Goal: Task Accomplishment & Management: Use online tool/utility

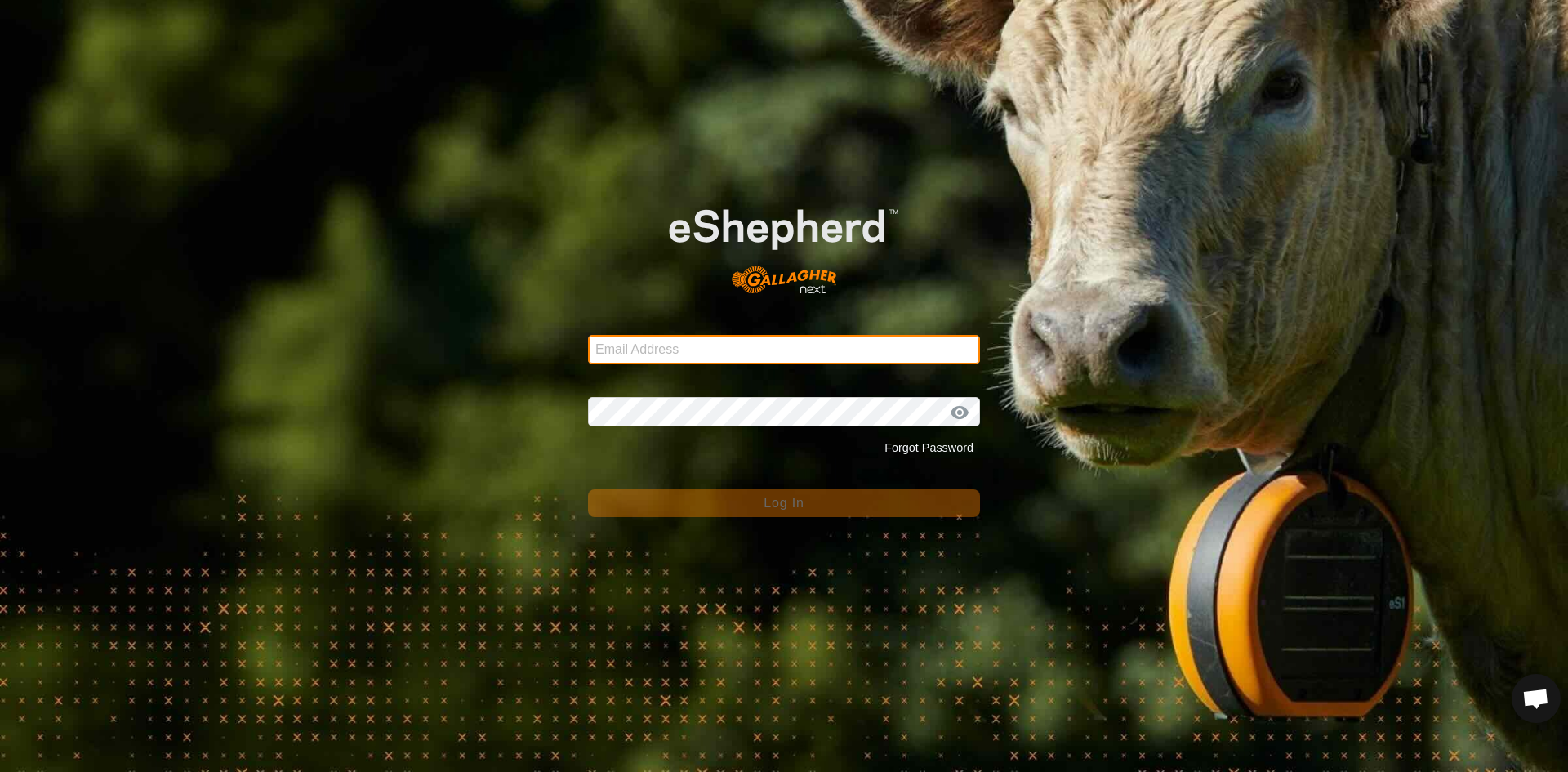
click at [672, 357] on input "Email Address" at bounding box center [784, 350] width 392 height 30
type input "[EMAIL_ADDRESS][PERSON_NAME][DOMAIN_NAME]"
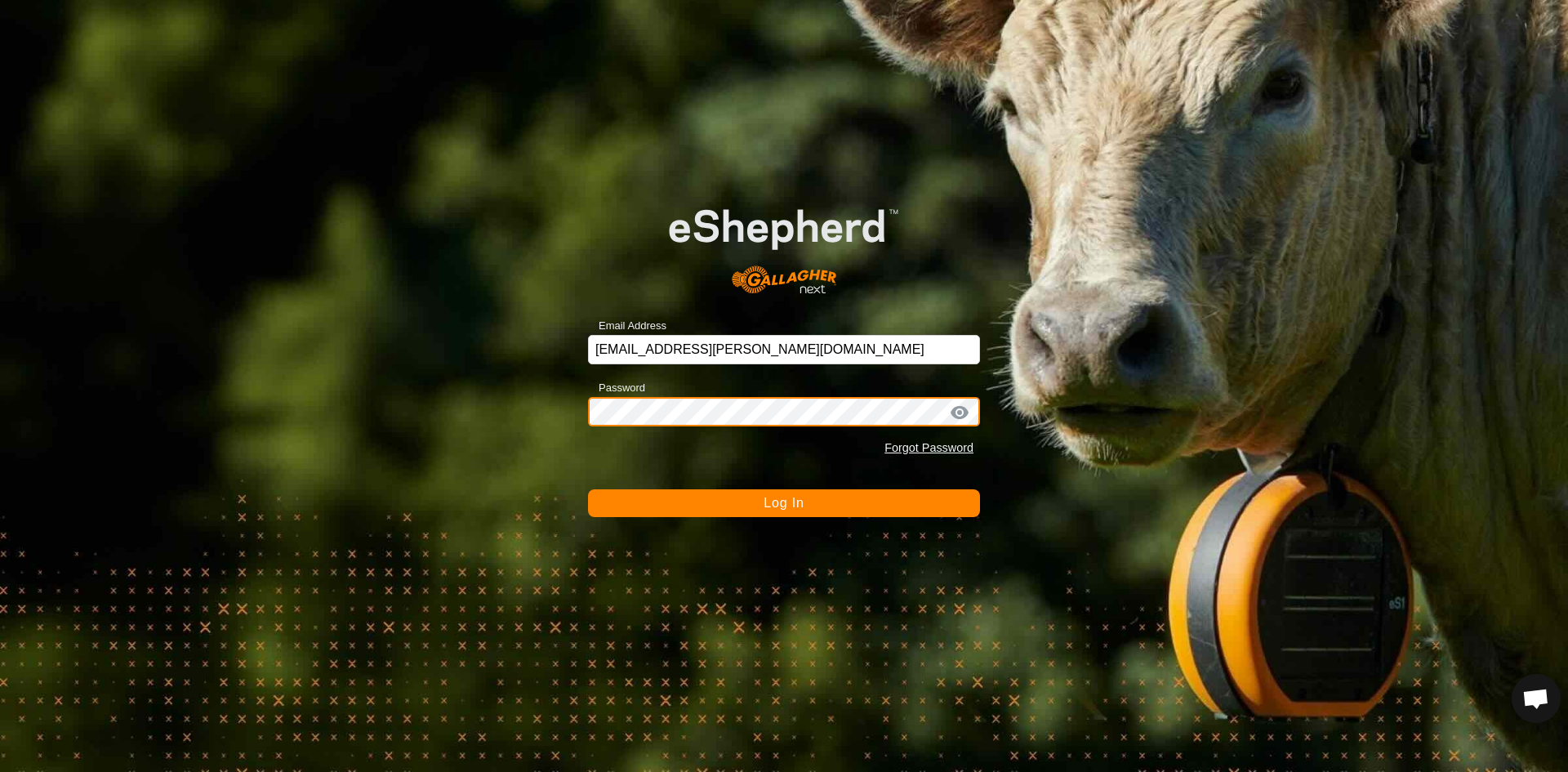
click at [588, 490] on button "Log In" at bounding box center [784, 504] width 392 height 28
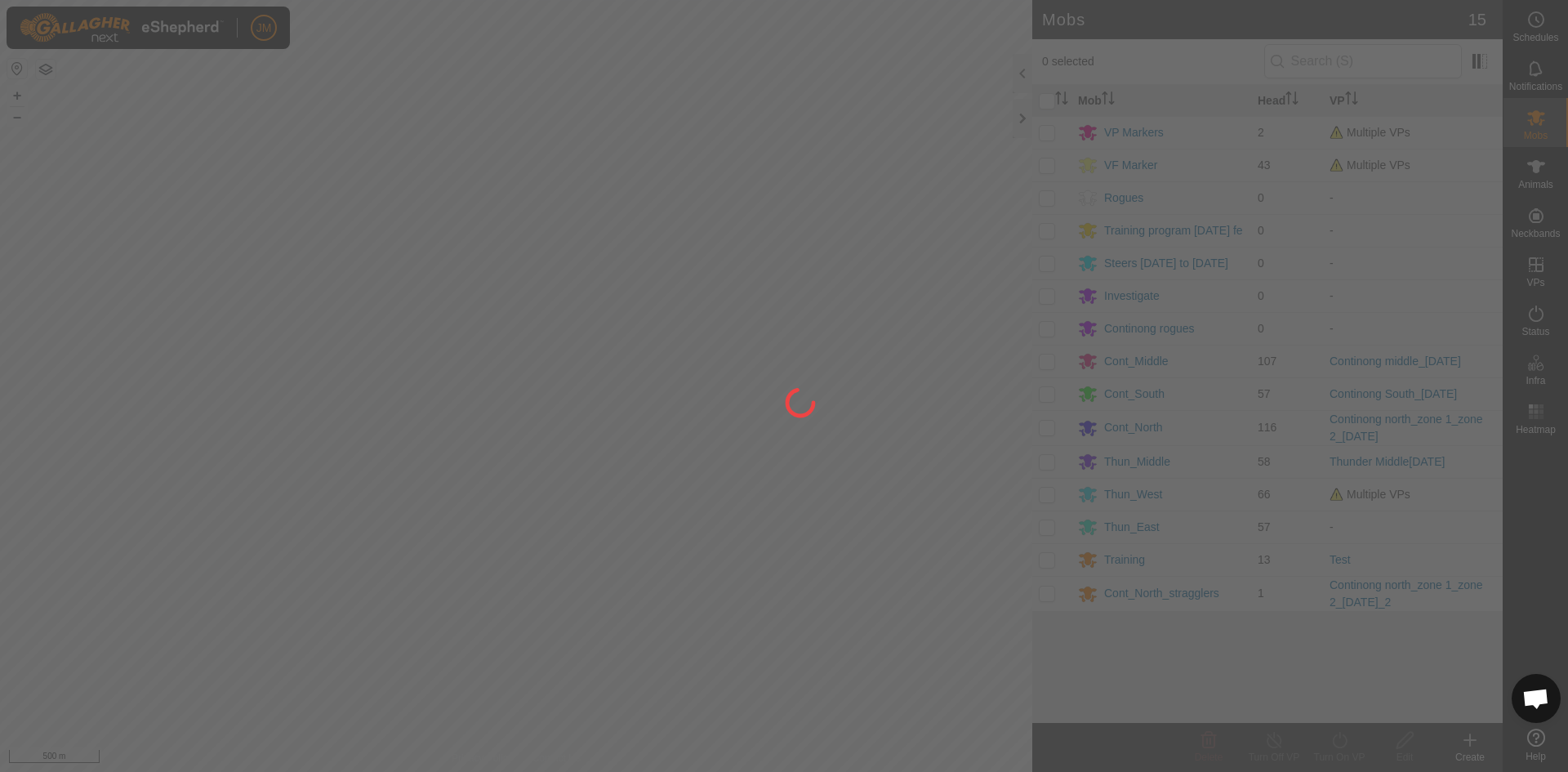
click at [1022, 118] on div at bounding box center [784, 386] width 1568 height 772
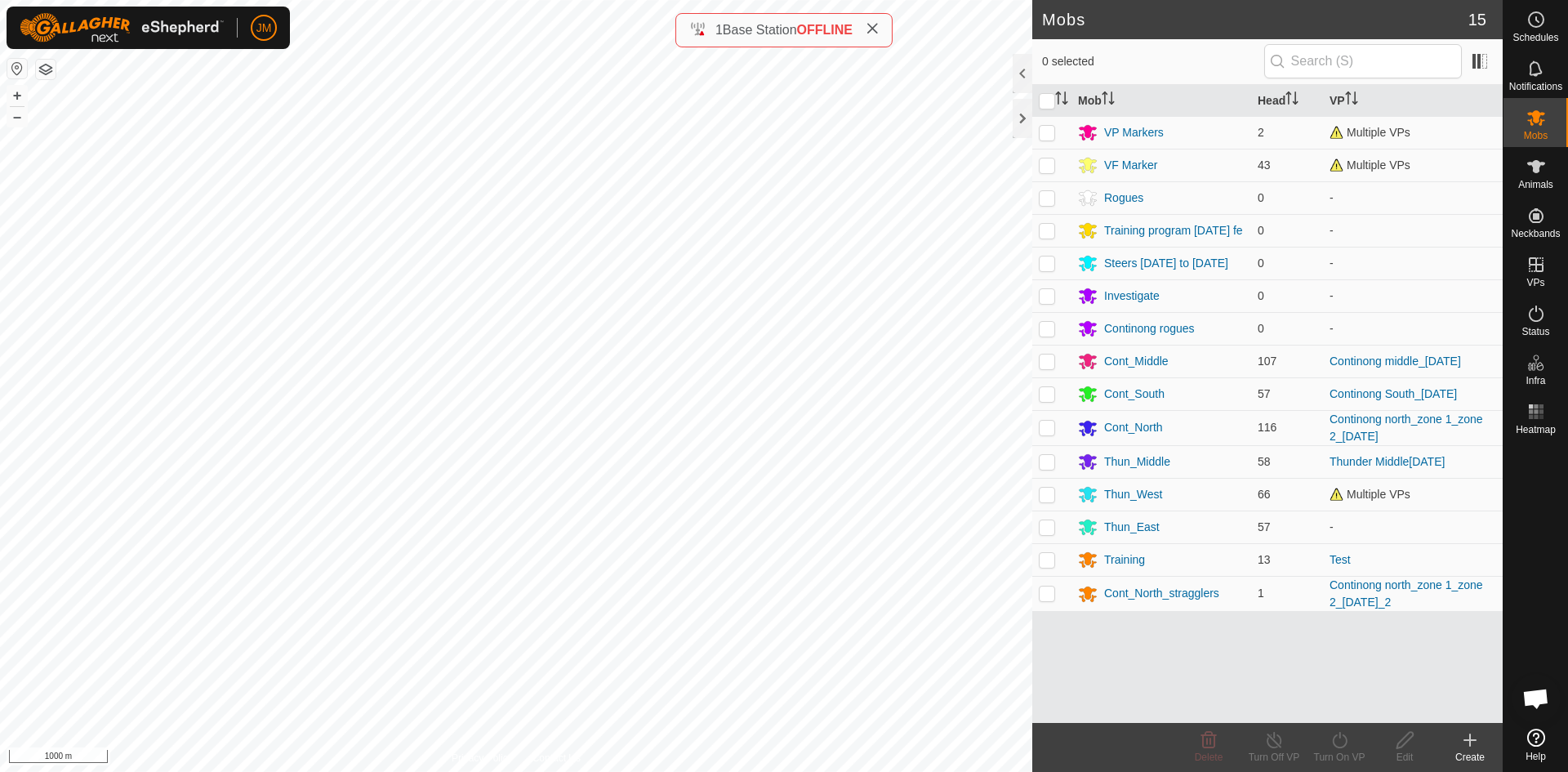
click at [1022, 118] on div at bounding box center [1022, 118] width 19 height 40
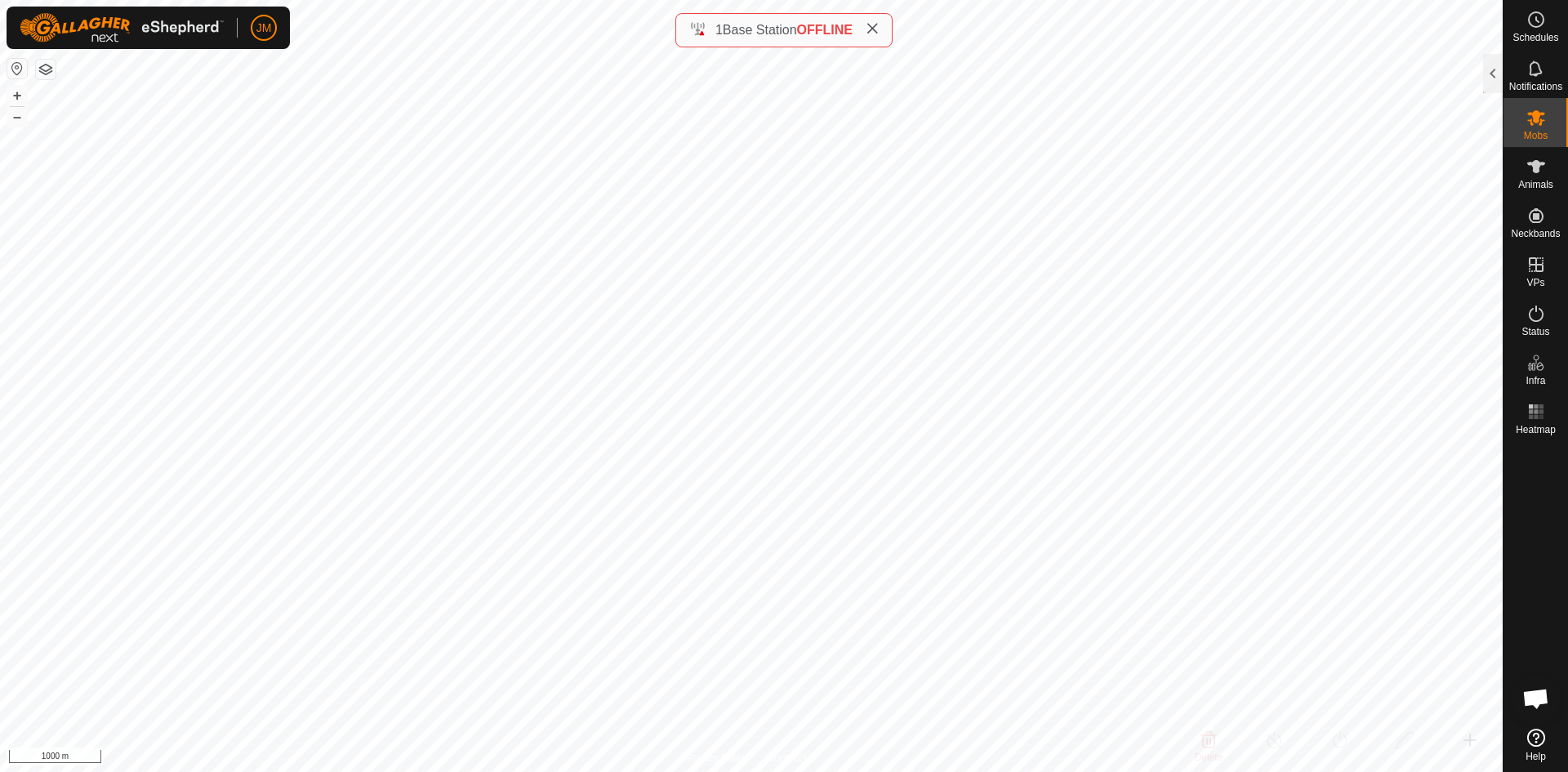
click at [878, 29] on icon at bounding box center [872, 29] width 13 height 13
click at [1254, 81] on div at bounding box center [1492, 73] width 19 height 40
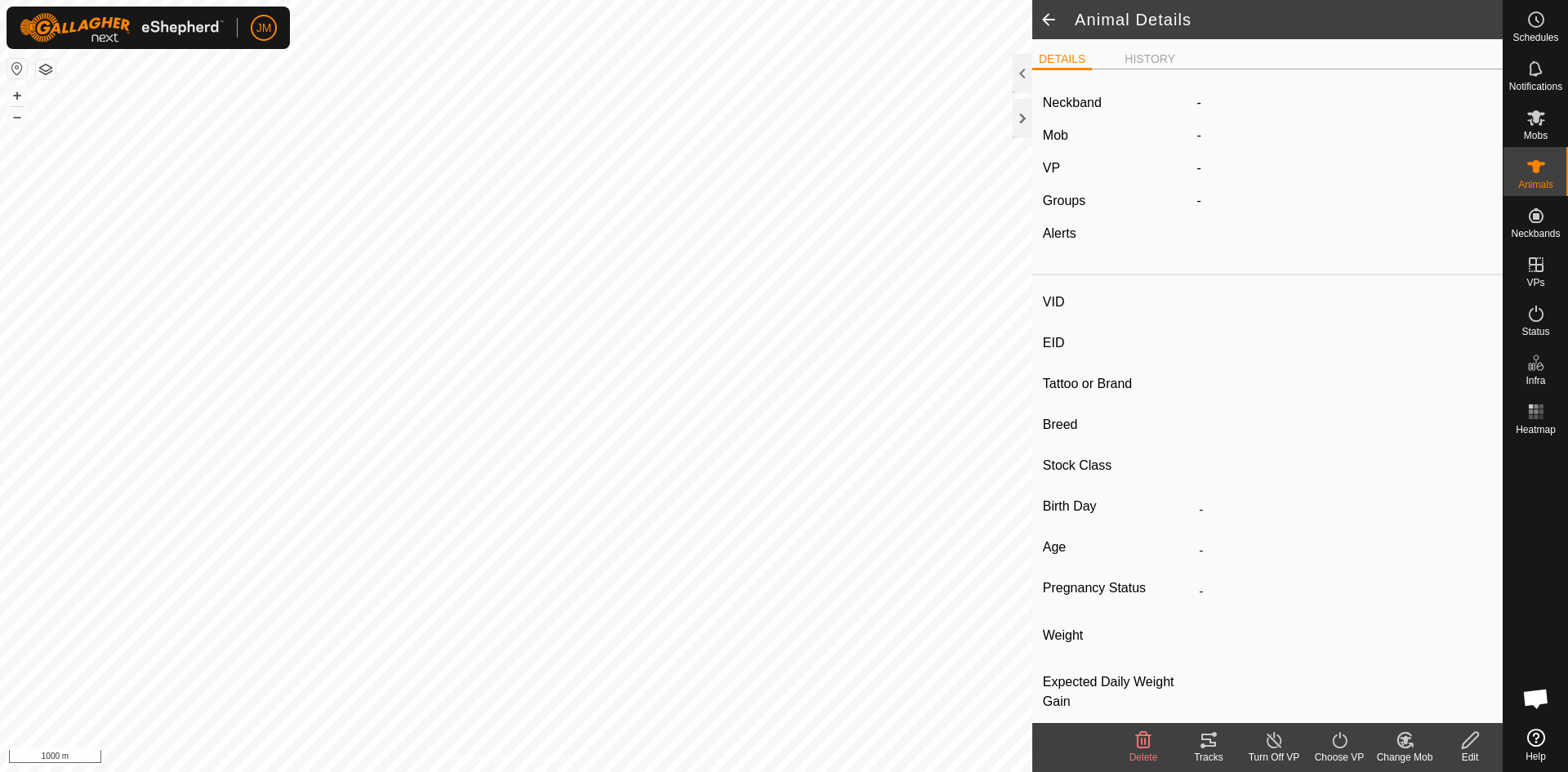
click at [1050, 18] on span at bounding box center [1048, 19] width 32 height 40
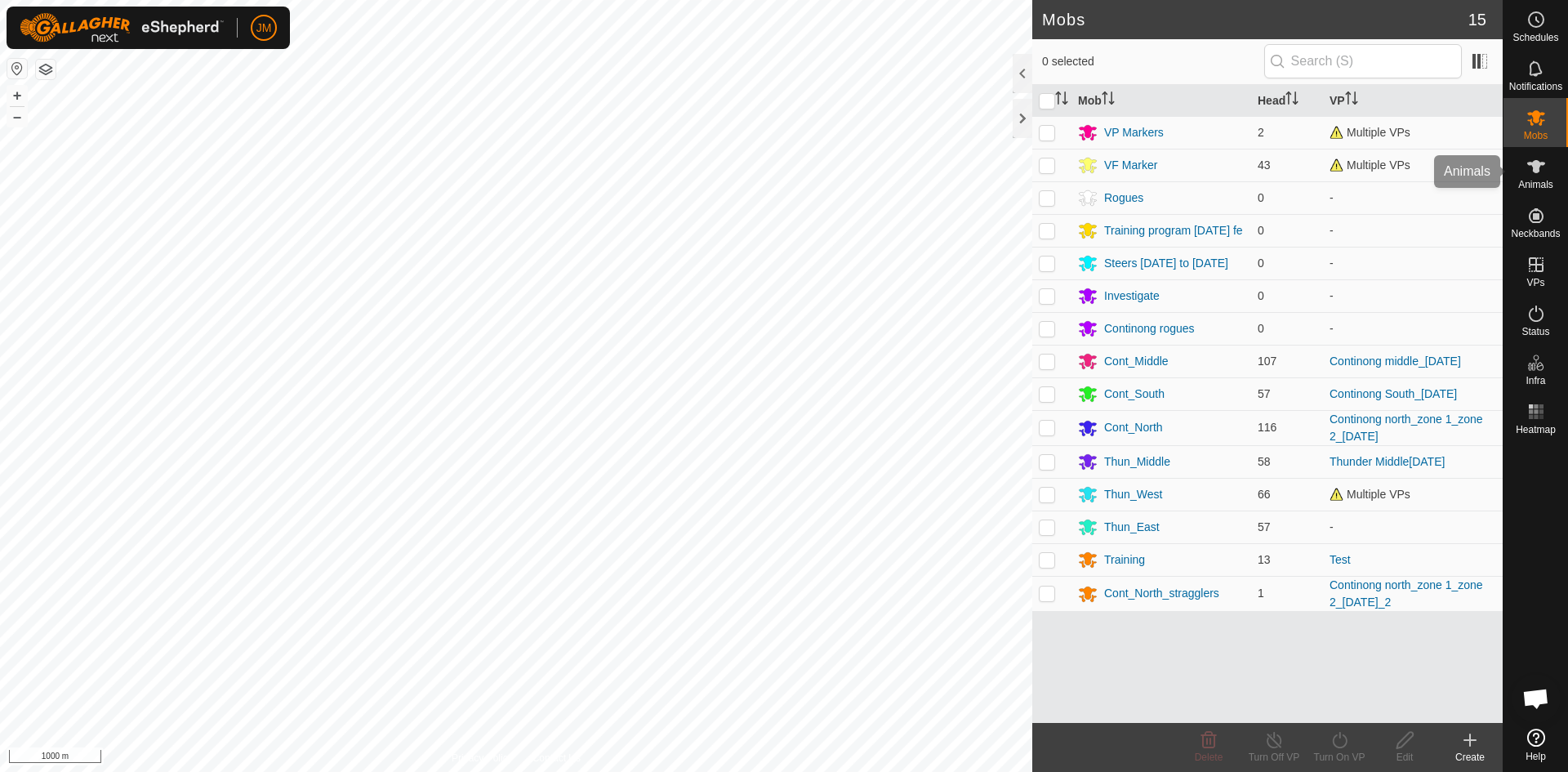
click at [1254, 177] on es-animals-svg-icon at bounding box center [1537, 167] width 29 height 26
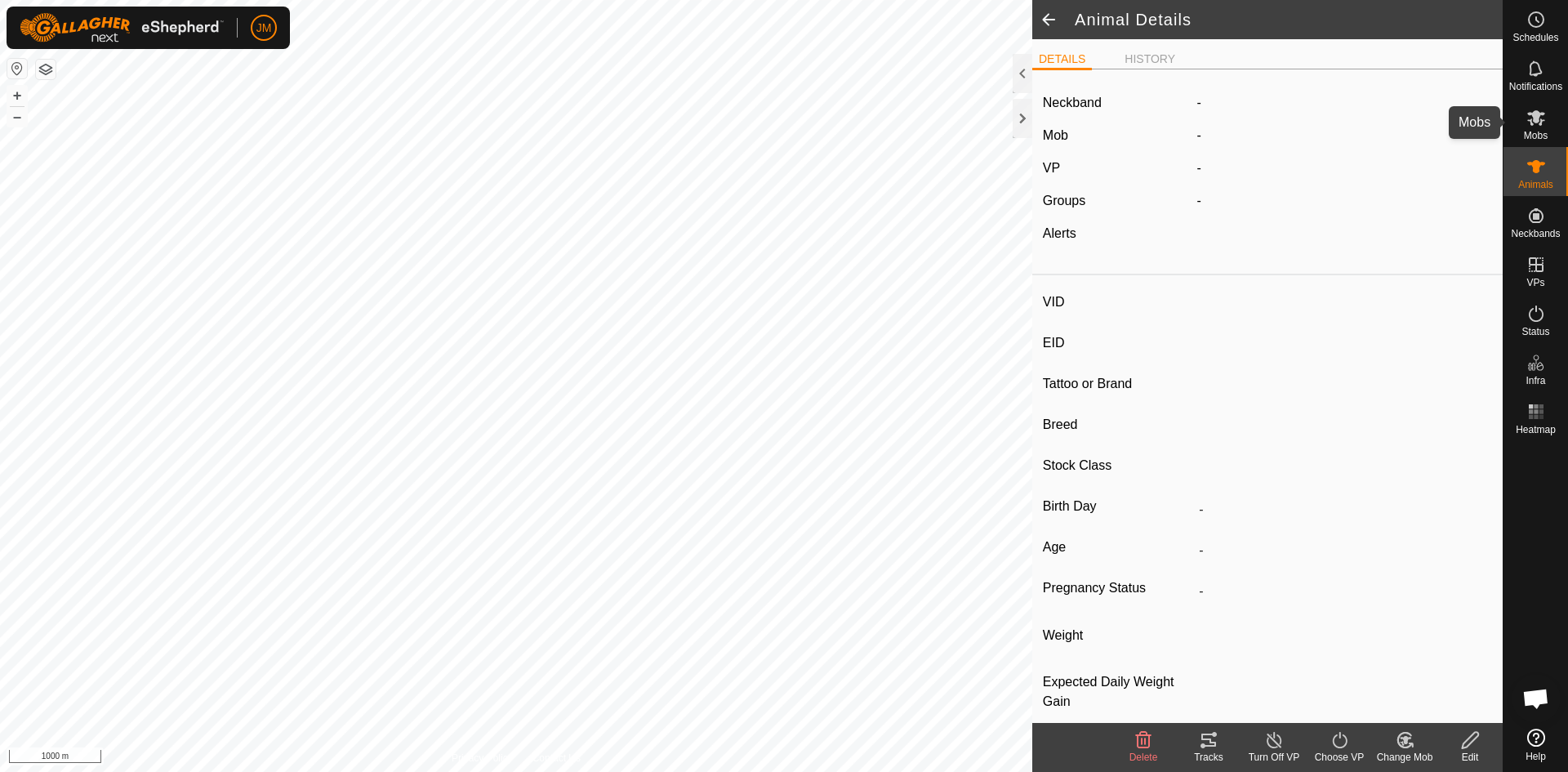
click at [1254, 129] on es-mob-svg-icon at bounding box center [1537, 117] width 29 height 26
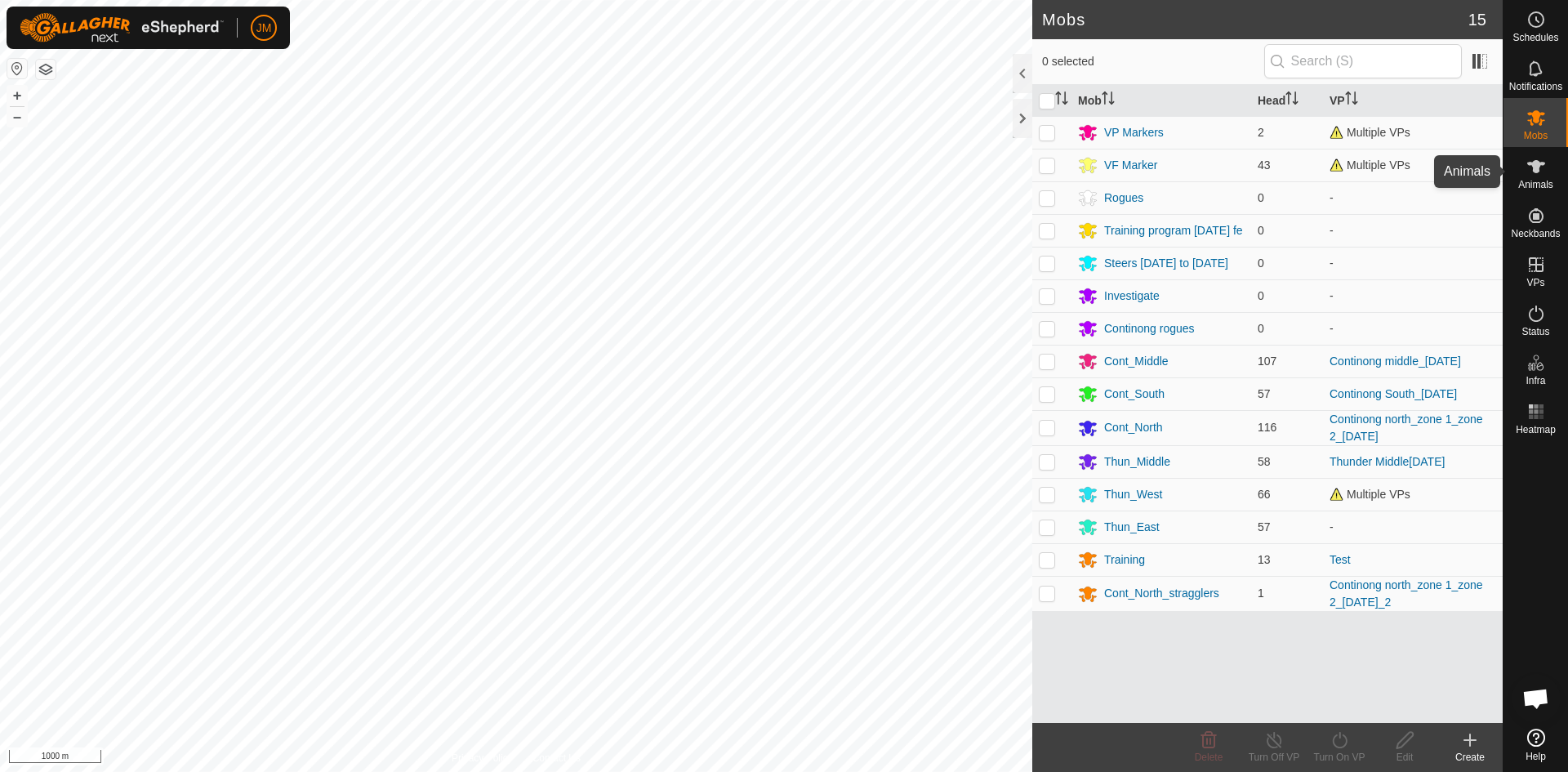
click at [1254, 160] on icon at bounding box center [1536, 166] width 19 height 19
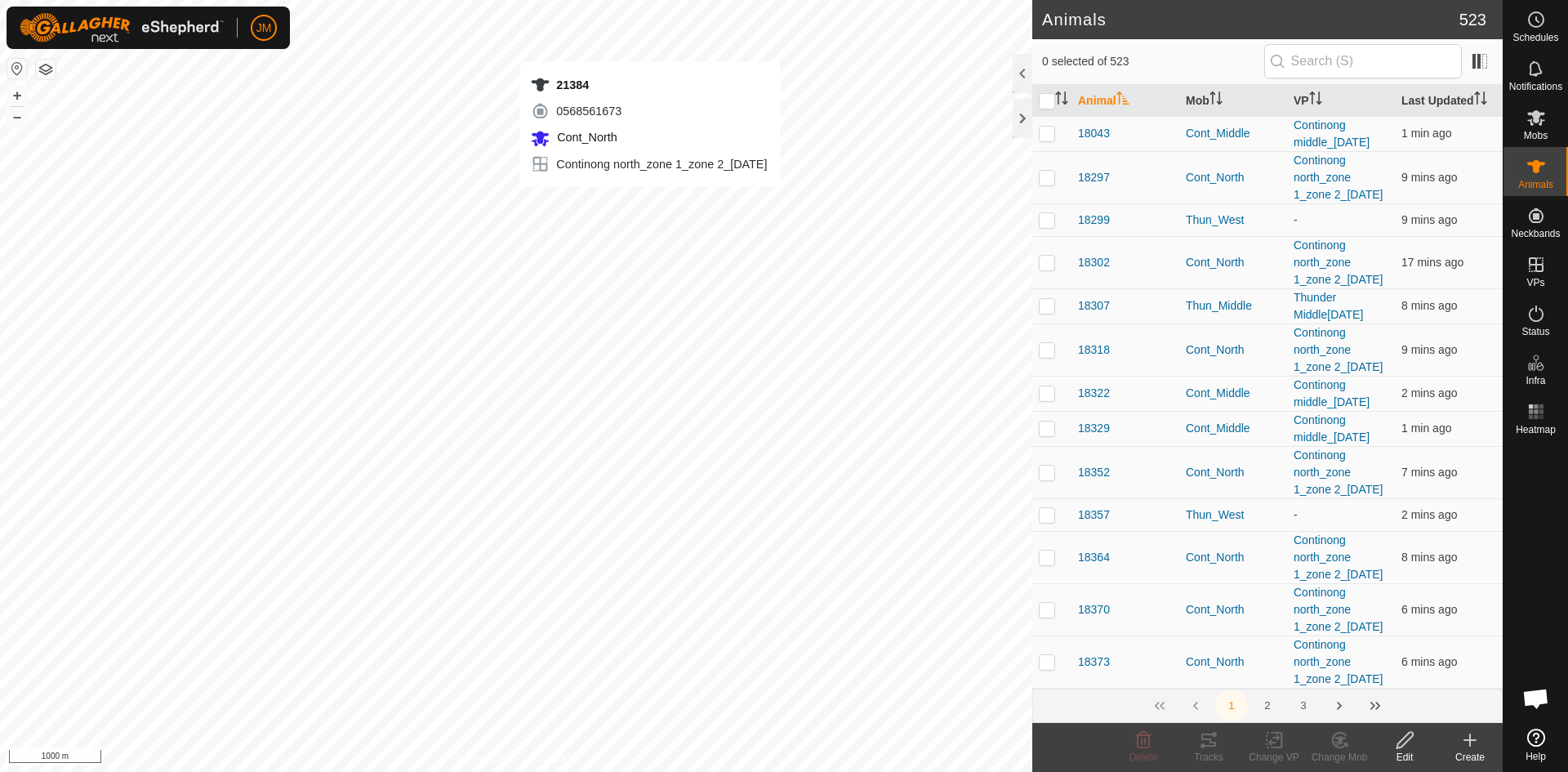
checkbox input "true"
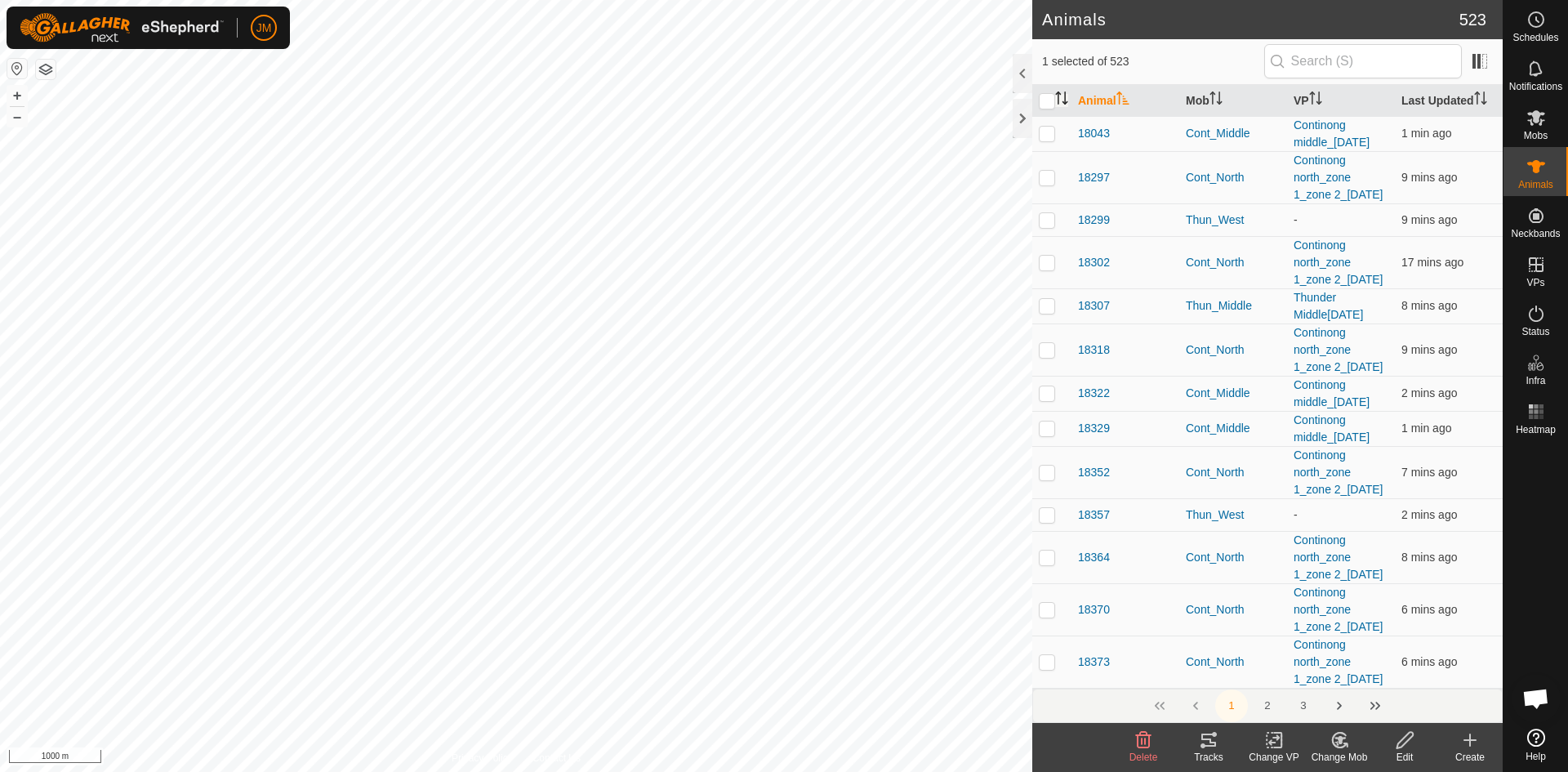
click at [1067, 102] on icon "Activate to sort" at bounding box center [1066, 103] width 6 height 4
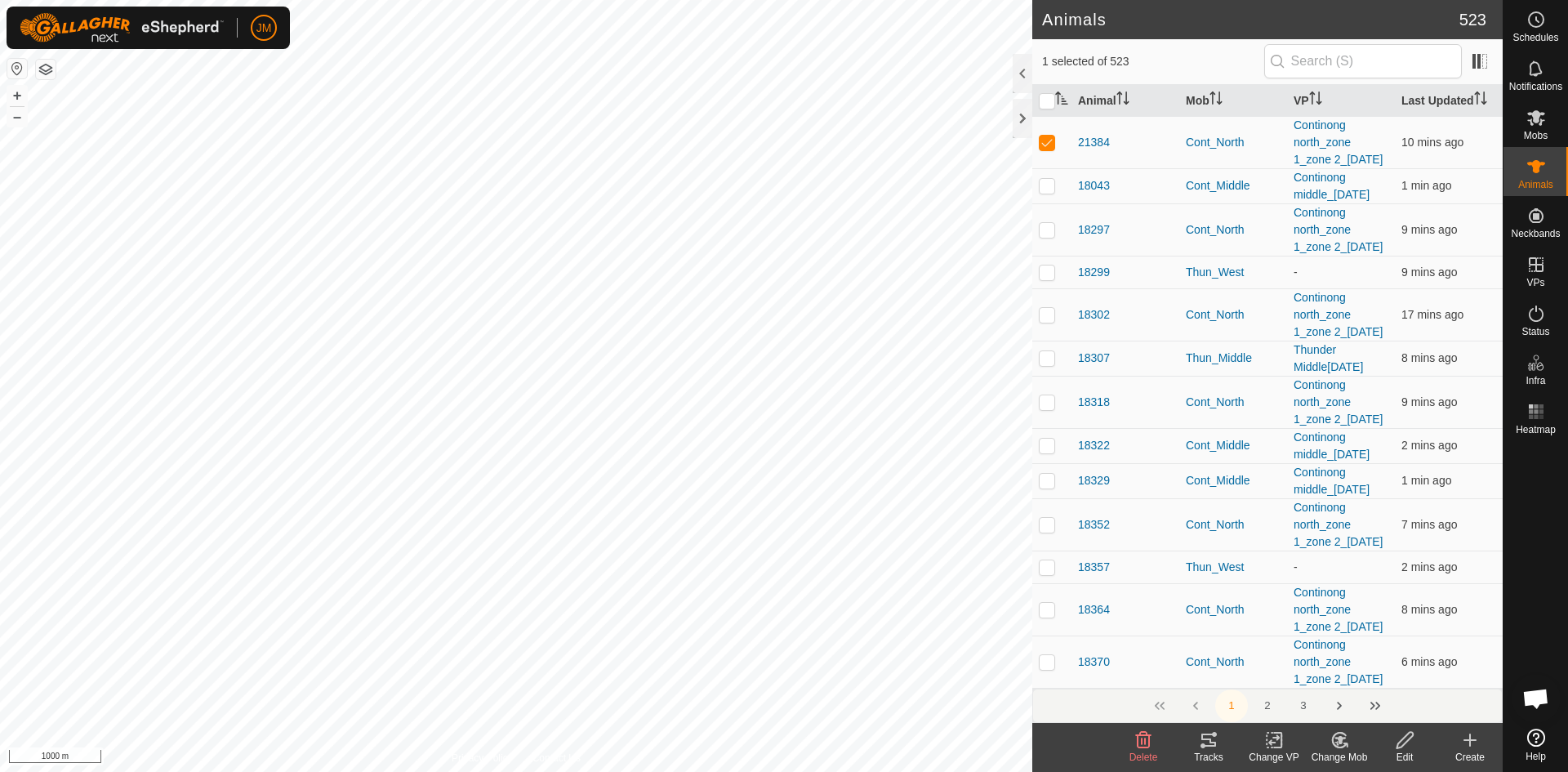
click at [46, 77] on button "button" at bounding box center [45, 69] width 19 height 19
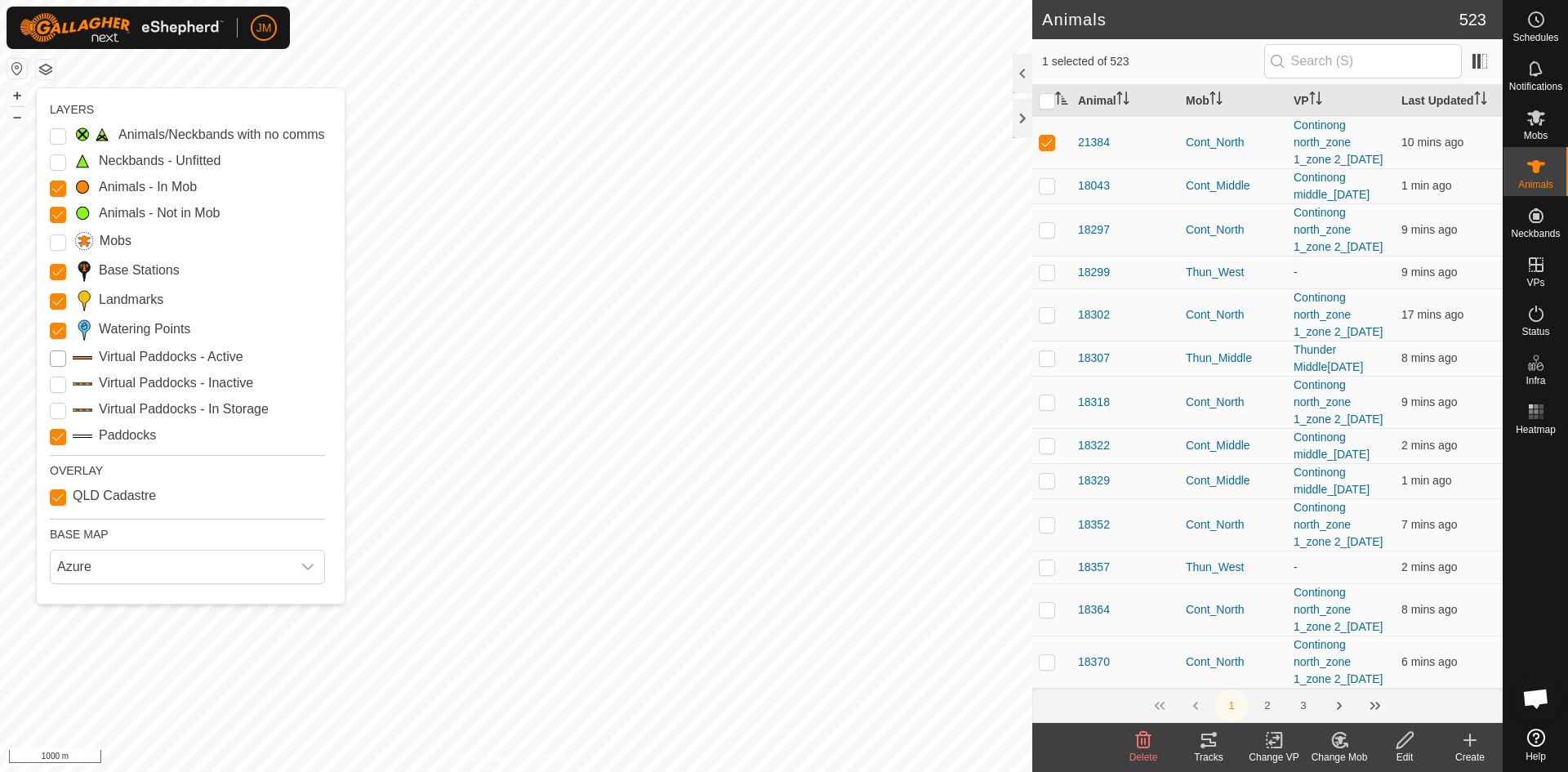
click at [57, 360] on Active "Virtual Paddocks - Active" at bounding box center [58, 359] width 17 height 17
drag, startPoint x: 1365, startPoint y: 178, endPoint x: 1280, endPoint y: 128, distance: 98.6
click at [1254, 128] on tr "21384 Cont_North Continong north_zone 1_zone 2_[DATE] 10 mins ago" at bounding box center [1267, 142] width 470 height 53
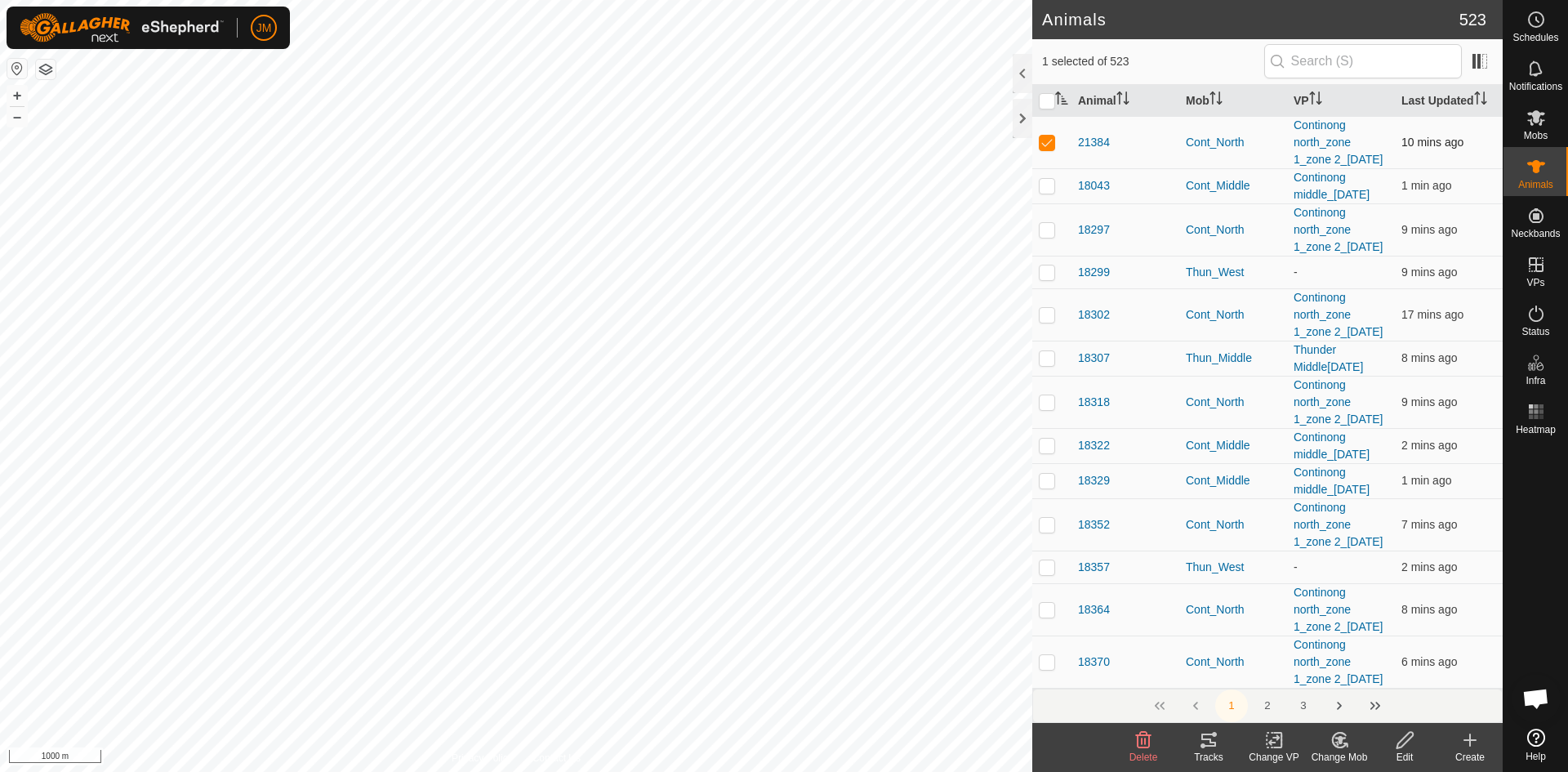
copy tr "Continong north_zone 1_zone 2_[DATE]"
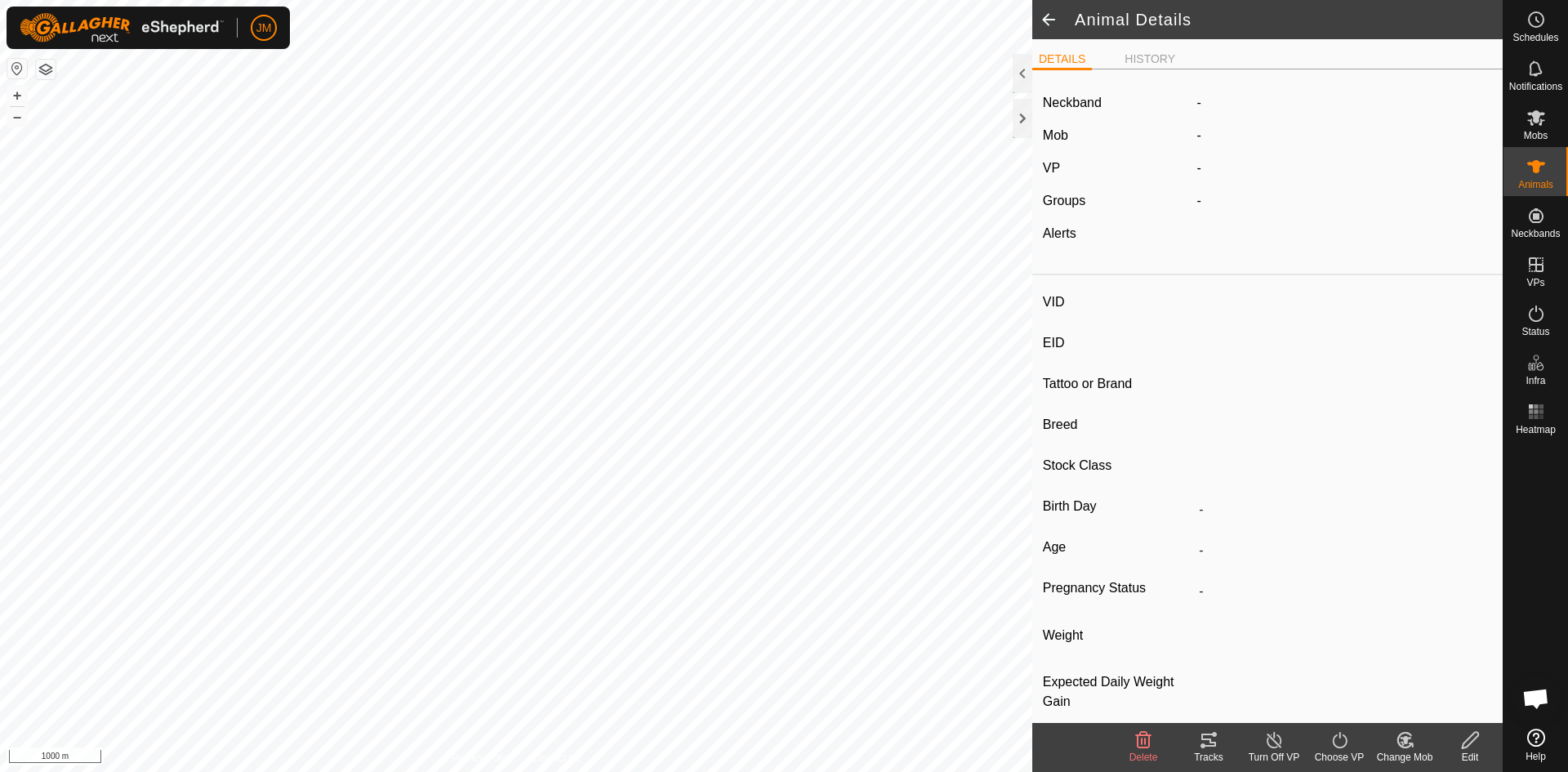
type input "Fitted19Jun183"
type input "-"
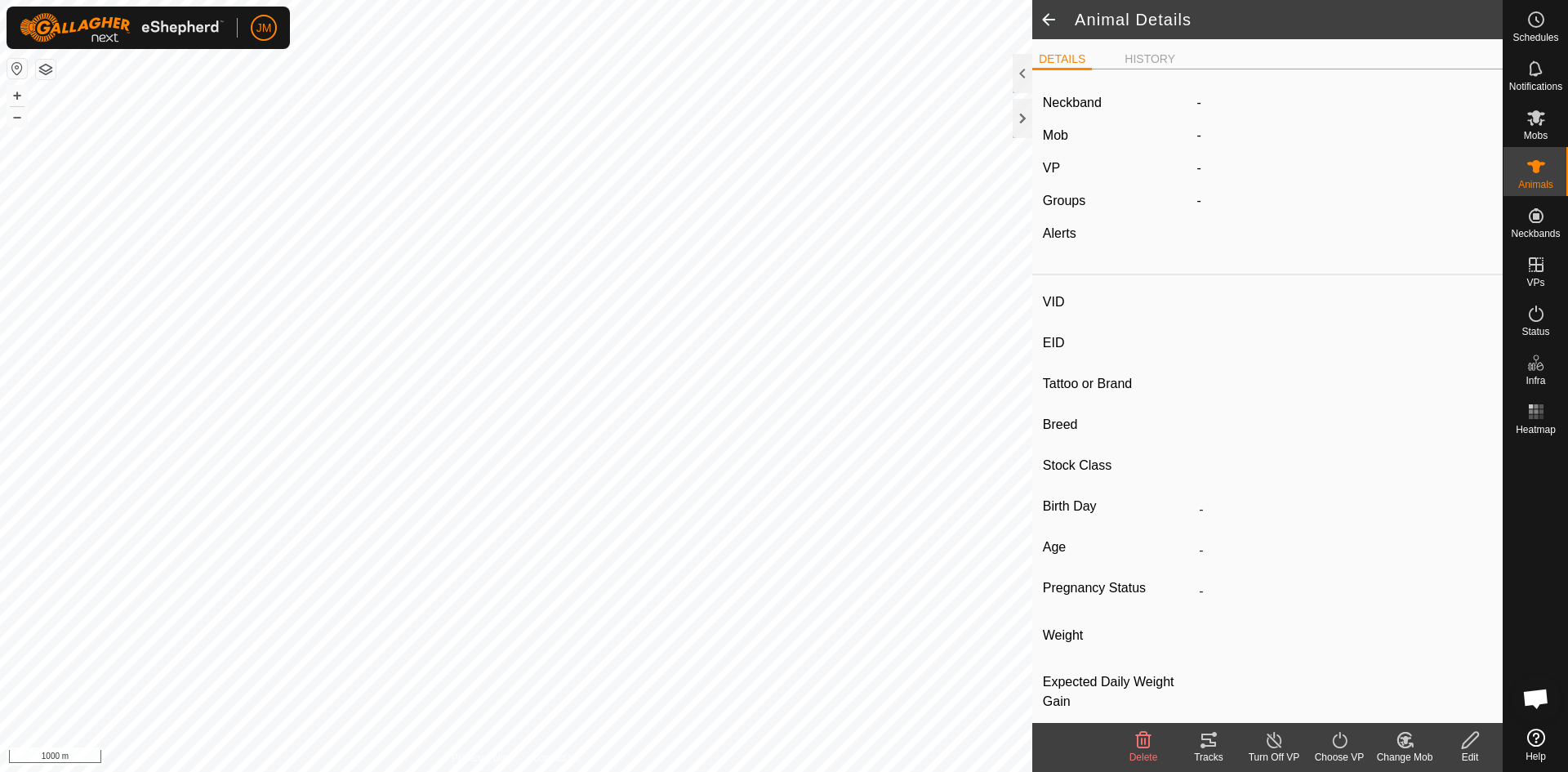
type input "-"
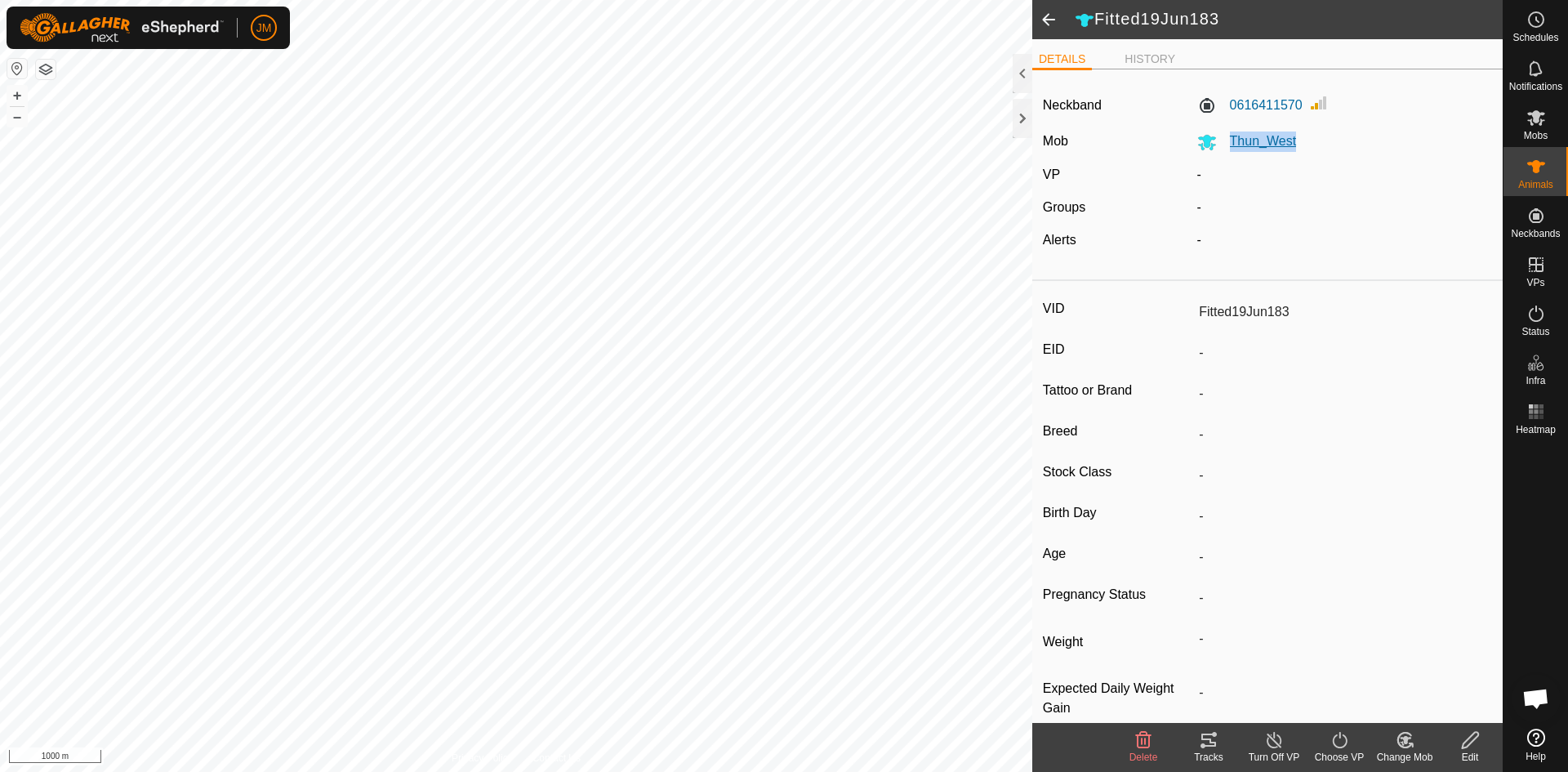
drag, startPoint x: 1301, startPoint y: 140, endPoint x: 1213, endPoint y: 134, distance: 88.2
click at [1213, 134] on div "Thun_West" at bounding box center [1345, 142] width 309 height 20
click at [1254, 316] on input "Fitted19Jun183" at bounding box center [1342, 312] width 300 height 28
click at [1024, 126] on div at bounding box center [1022, 118] width 19 height 40
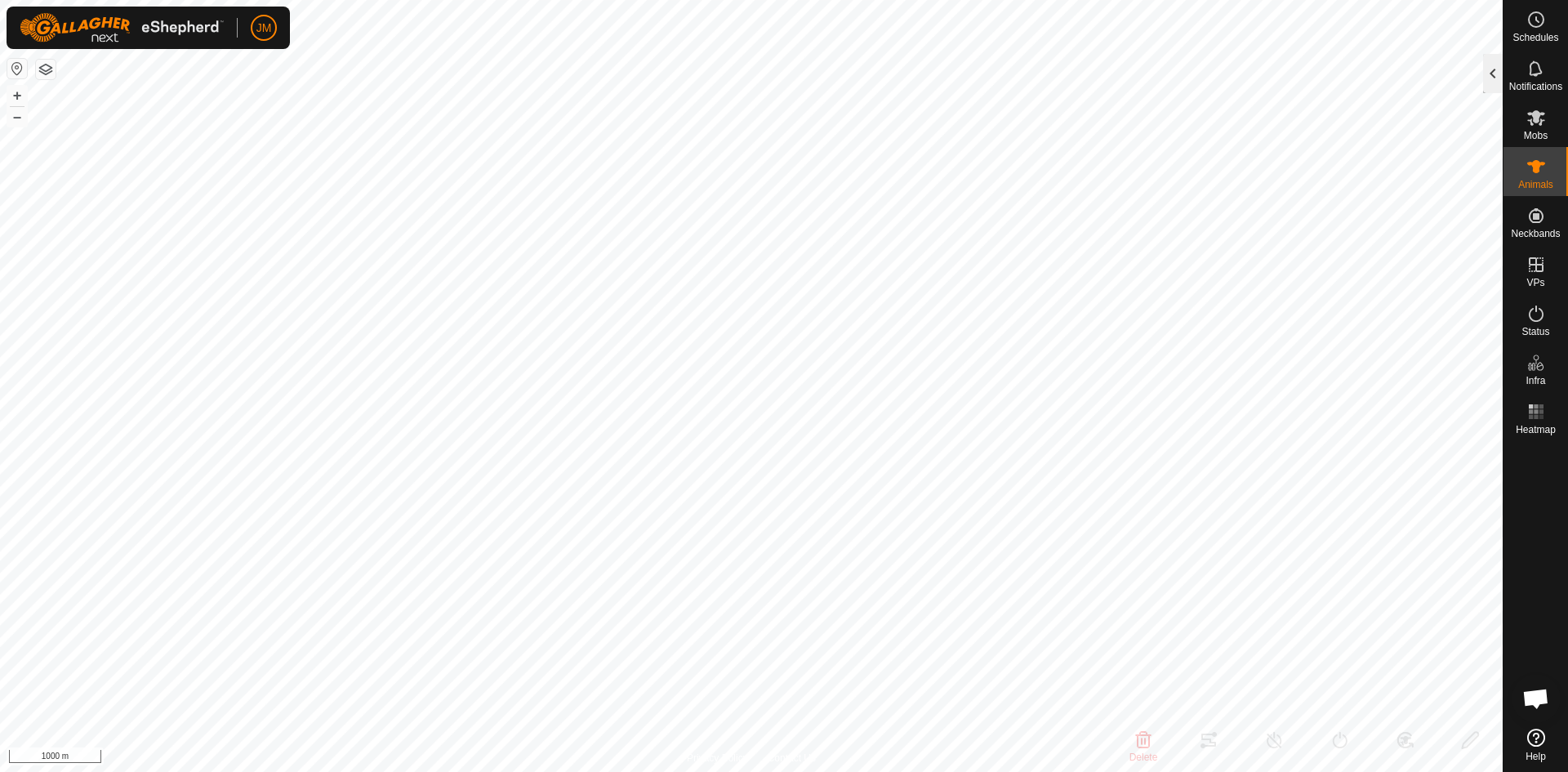
click at [1254, 77] on div at bounding box center [1492, 73] width 19 height 40
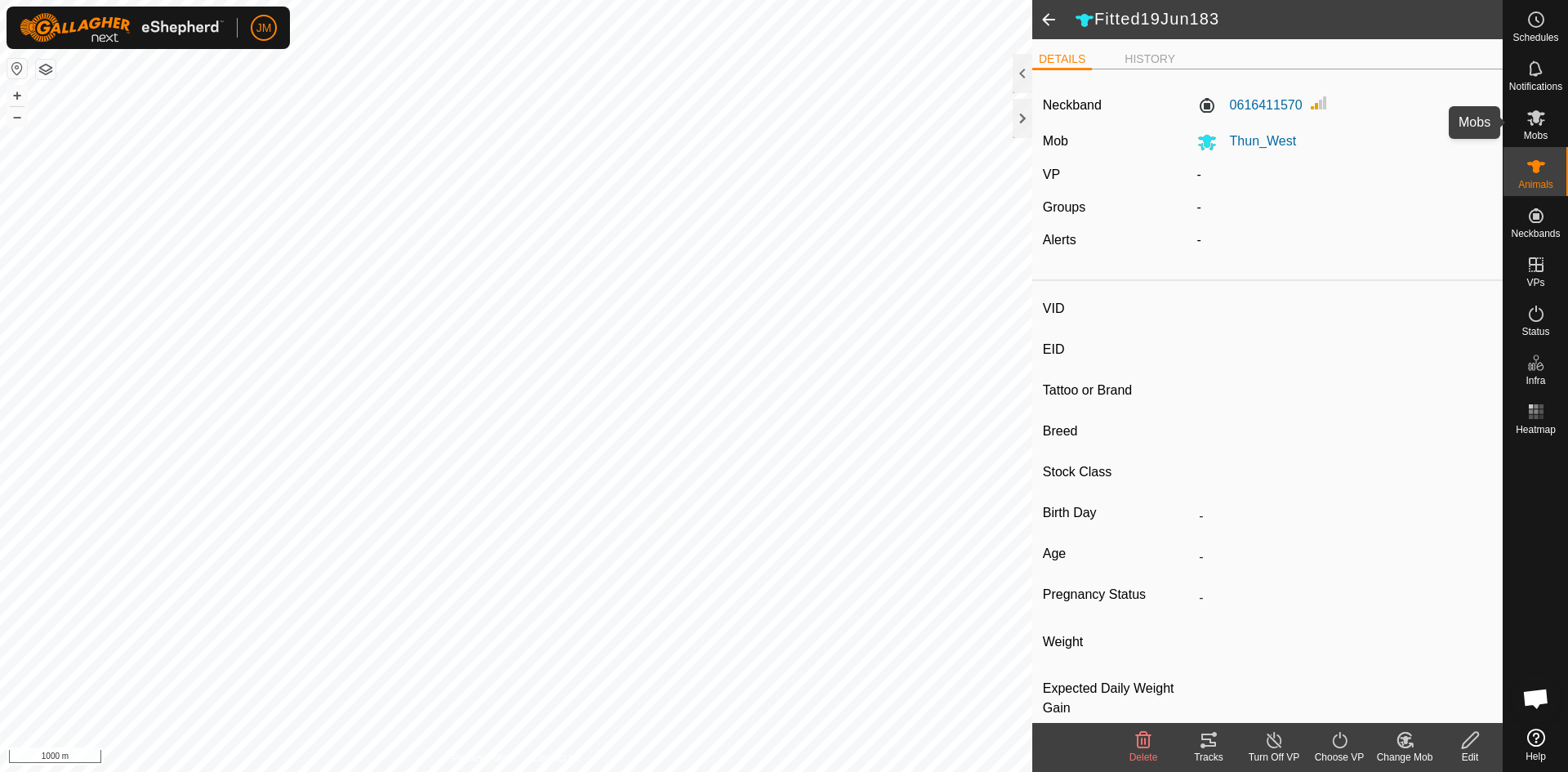
click at [1254, 133] on span "Mobs" at bounding box center [1537, 136] width 24 height 10
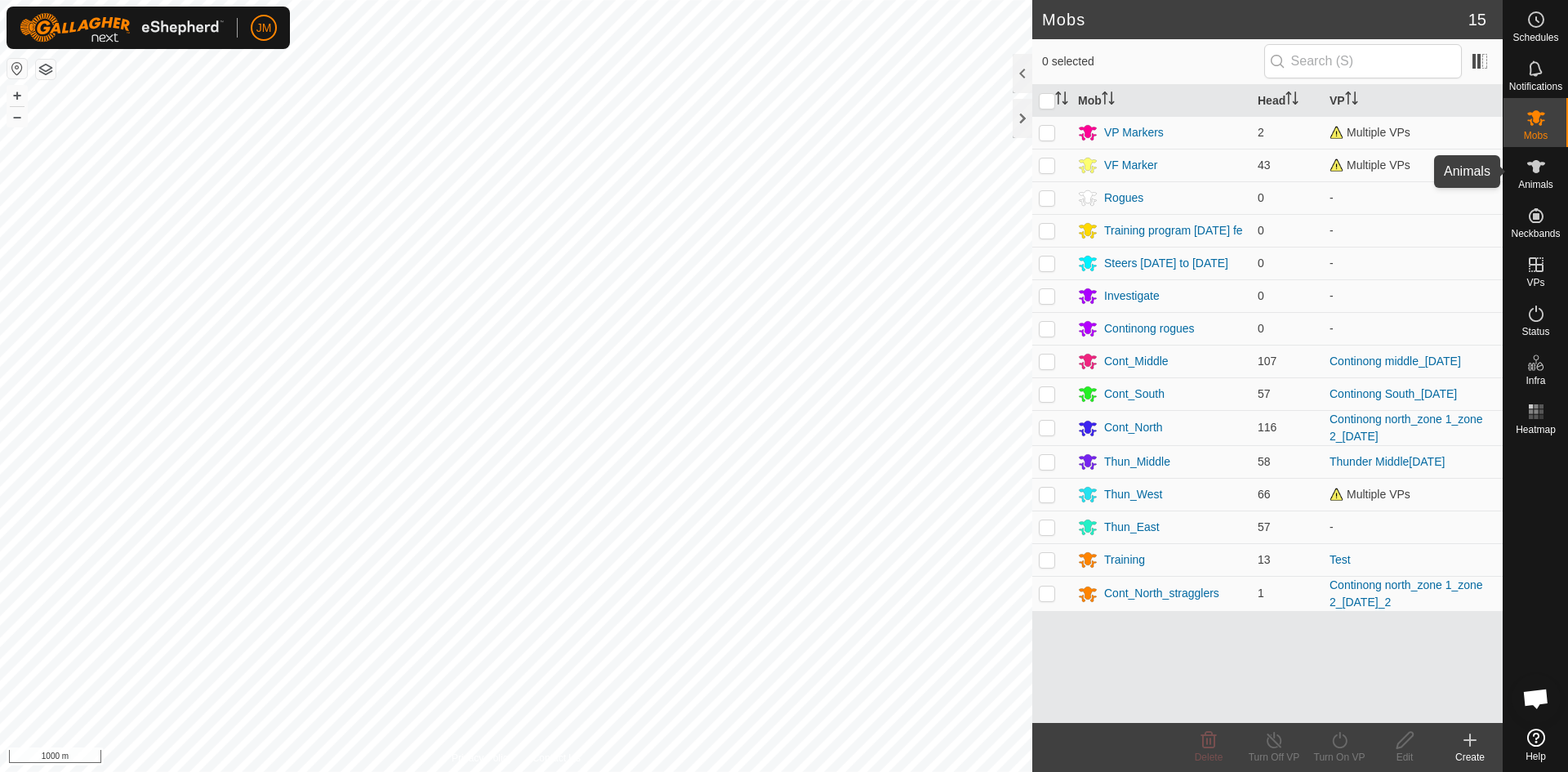
click at [1254, 172] on icon at bounding box center [1536, 167] width 18 height 13
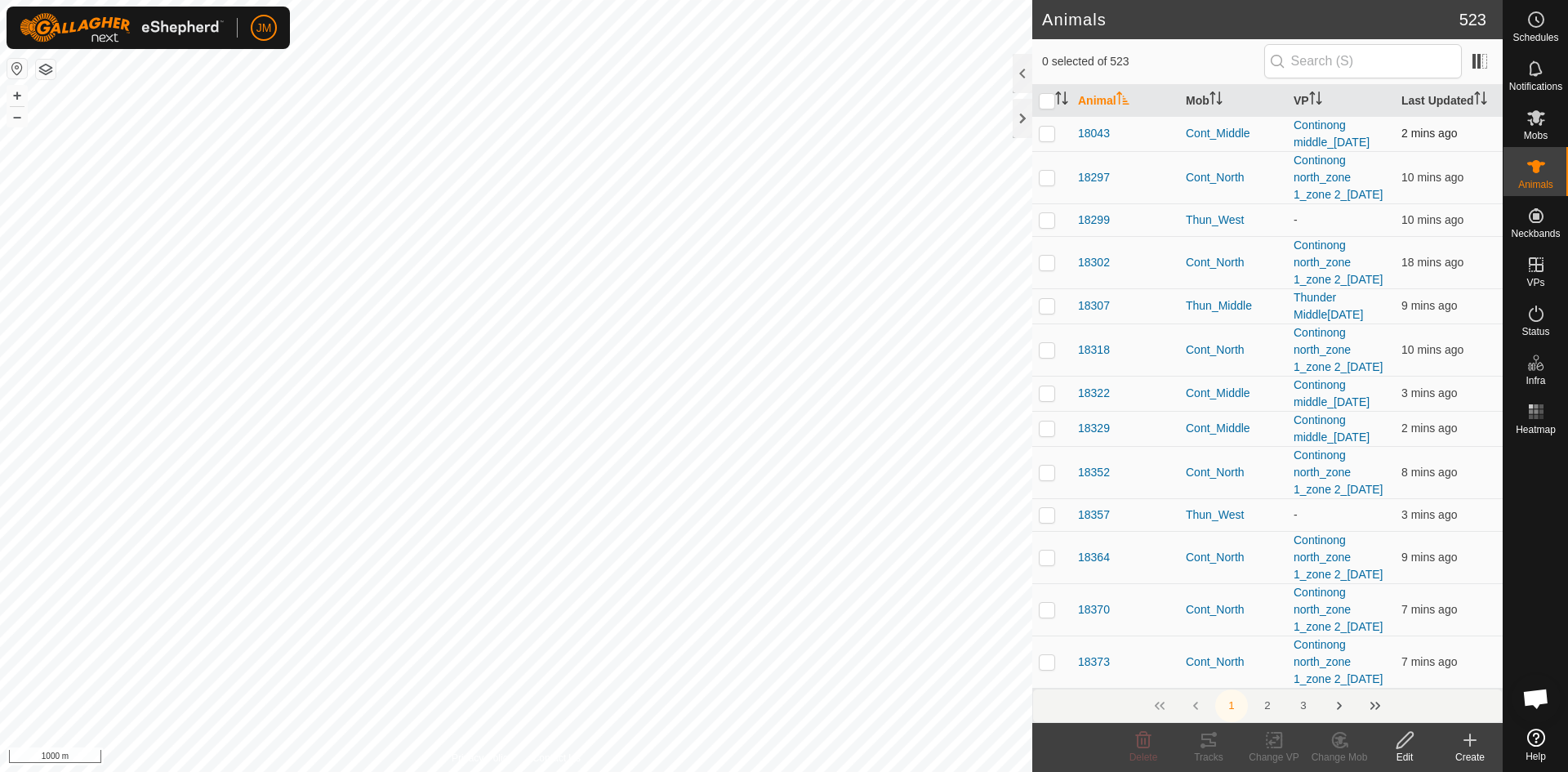
drag, startPoint x: 1456, startPoint y: 140, endPoint x: 1394, endPoint y: 137, distance: 62.1
click at [1254, 137] on td "2 mins ago" at bounding box center [1449, 134] width 108 height 35
click at [1254, 137] on span "2 mins ago" at bounding box center [1430, 133] width 55 height 13
drag, startPoint x: 1394, startPoint y: 137, endPoint x: 1454, endPoint y: 136, distance: 60.0
click at [1254, 136] on td "2 mins ago" at bounding box center [1449, 134] width 108 height 35
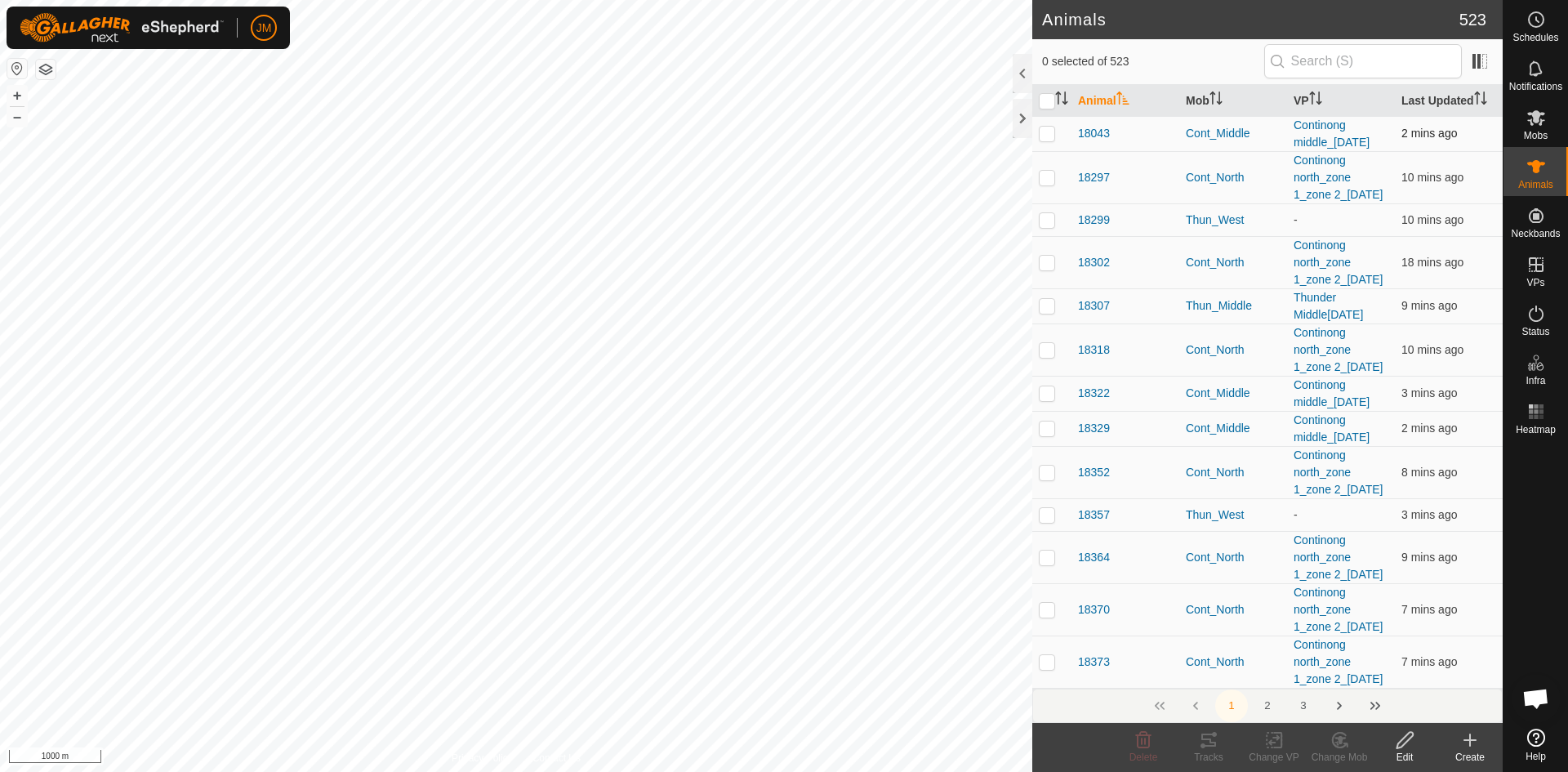
click at [1254, 136] on td "2 mins ago" at bounding box center [1449, 134] width 108 height 35
drag, startPoint x: 1454, startPoint y: 136, endPoint x: 1397, endPoint y: 133, distance: 57.1
click at [1254, 133] on td "2 mins ago" at bounding box center [1449, 134] width 108 height 35
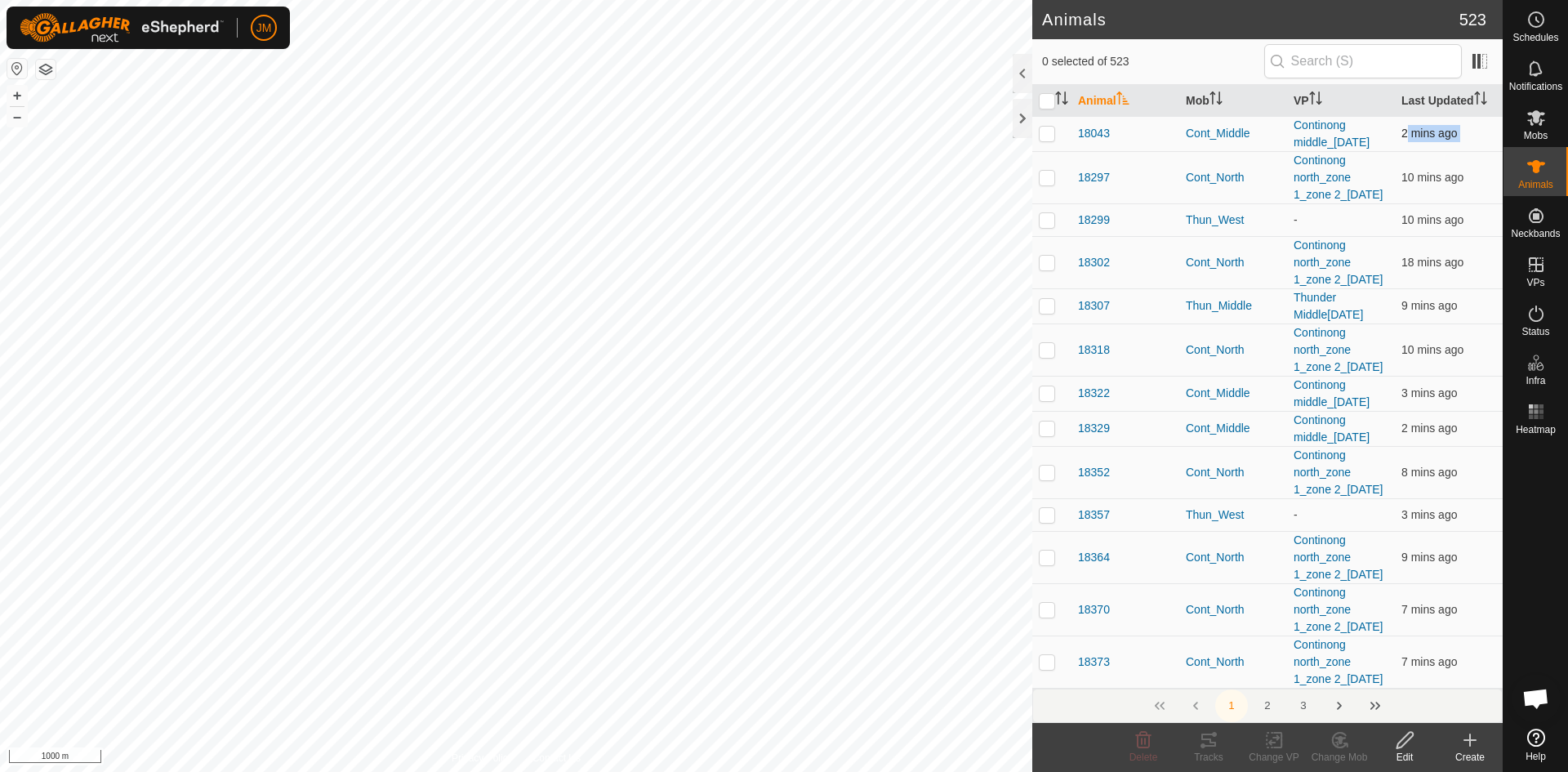
click at [1254, 133] on td "2 mins ago" at bounding box center [1449, 134] width 108 height 35
click at [1254, 140] on span "2 mins ago" at bounding box center [1430, 133] width 55 height 13
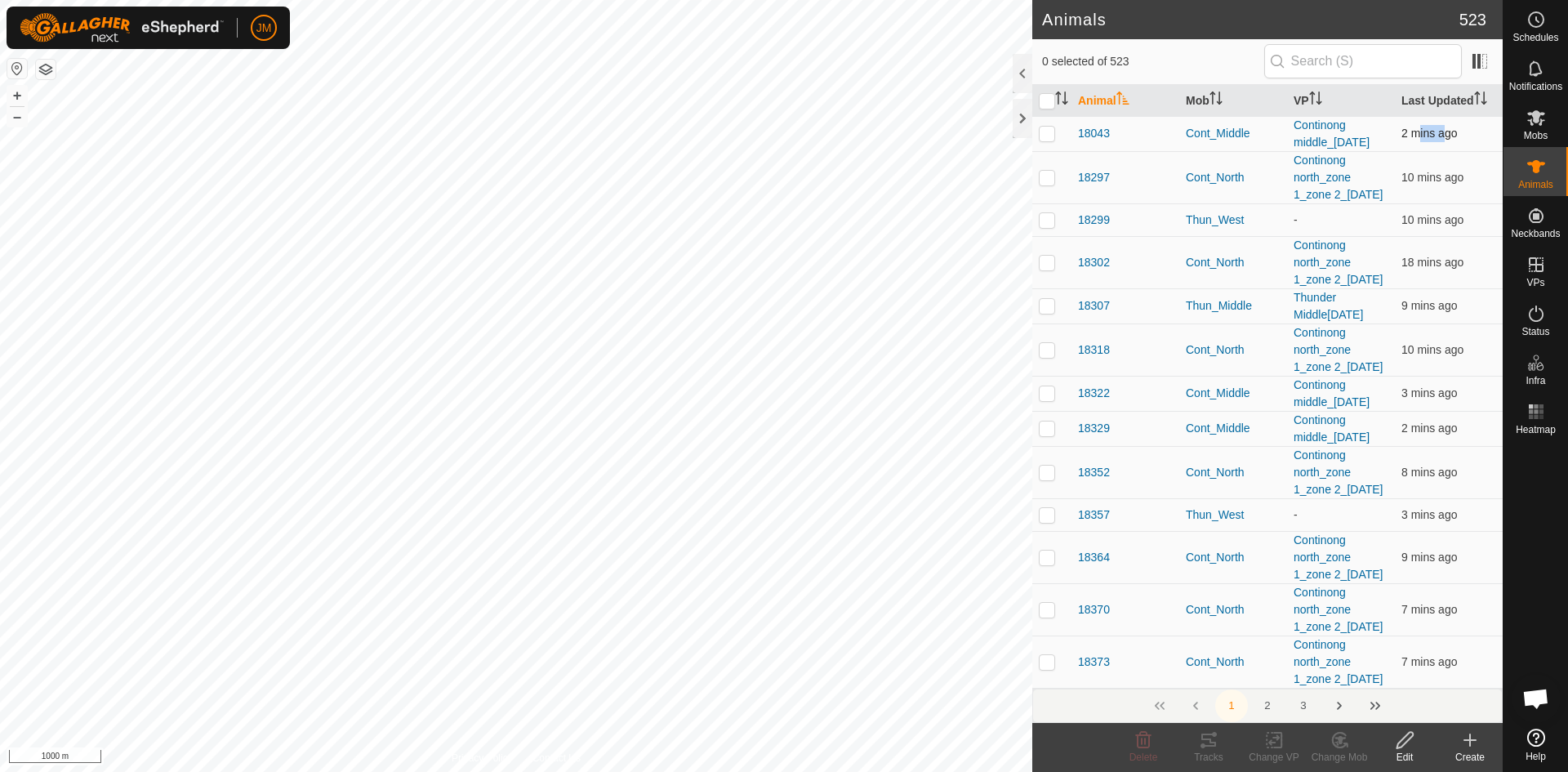
click at [1254, 140] on span "2 mins ago" at bounding box center [1430, 133] width 55 height 13
drag, startPoint x: 1143, startPoint y: 57, endPoint x: 1043, endPoint y: 65, distance: 100.3
click at [1043, 65] on span "0 selected of 523" at bounding box center [1153, 62] width 222 height 18
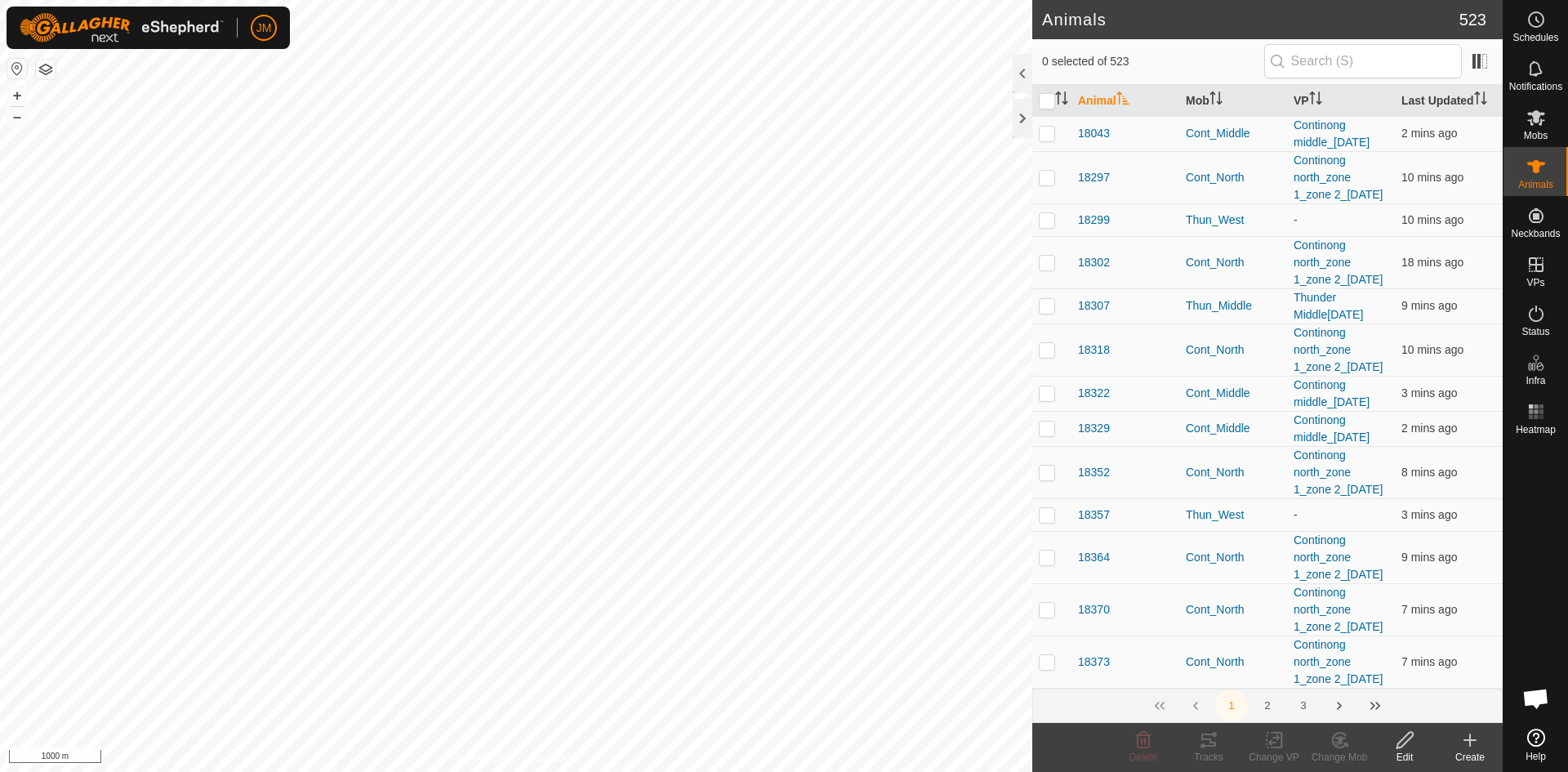
click at [1043, 65] on span "0 selected of 523" at bounding box center [1153, 62] width 222 height 18
drag, startPoint x: 1043, startPoint y: 65, endPoint x: 1468, endPoint y: 667, distance: 736.9
click at [1254, 667] on div "0 selected of 523 Animal Mob VP Last Updated 18043 Cont_Middle Continong middle…" at bounding box center [1267, 382] width 470 height 684
click at [1254, 584] on td "9 mins ago" at bounding box center [1449, 557] width 108 height 53
drag, startPoint x: 1468, startPoint y: 667, endPoint x: 1026, endPoint y: 58, distance: 752.5
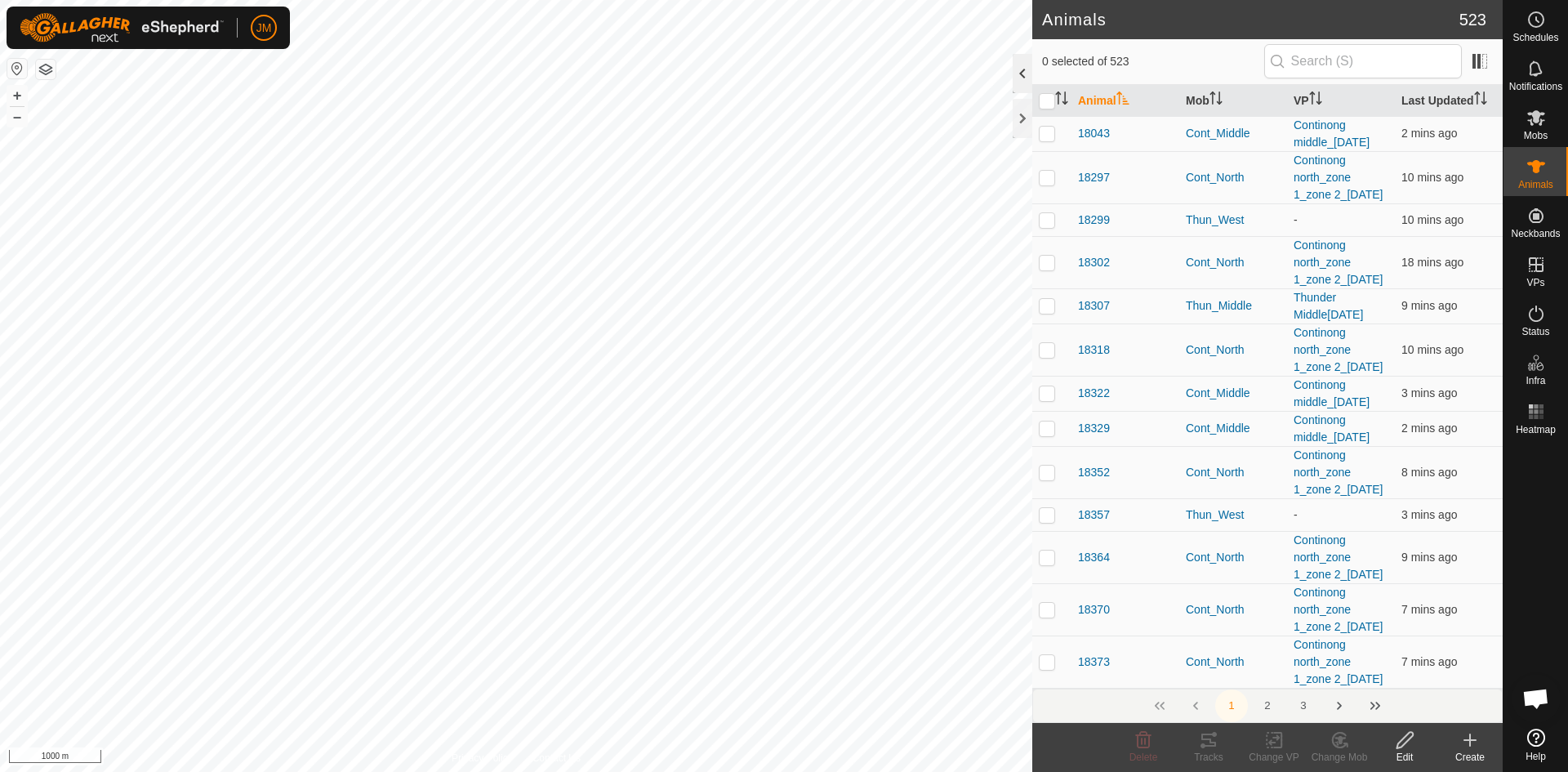
click at [1032, 58] on div "Animals 523 0 selected of 523 Animal Mob VP Last Updated 18043 Cont_Middle Cont…" at bounding box center [1267, 386] width 470 height 772
click at [1148, 70] on div "0 selected of 523" at bounding box center [1267, 61] width 451 height 34
drag, startPoint x: 1036, startPoint y: 61, endPoint x: 1464, endPoint y: 672, distance: 746.0
click at [1254, 672] on div "0 selected of 523 Animal Mob VP Last Updated 18043 Cont_Middle Continong middle…" at bounding box center [1267, 382] width 470 height 684
click at [1254, 584] on td "9 mins ago" at bounding box center [1449, 557] width 108 height 53
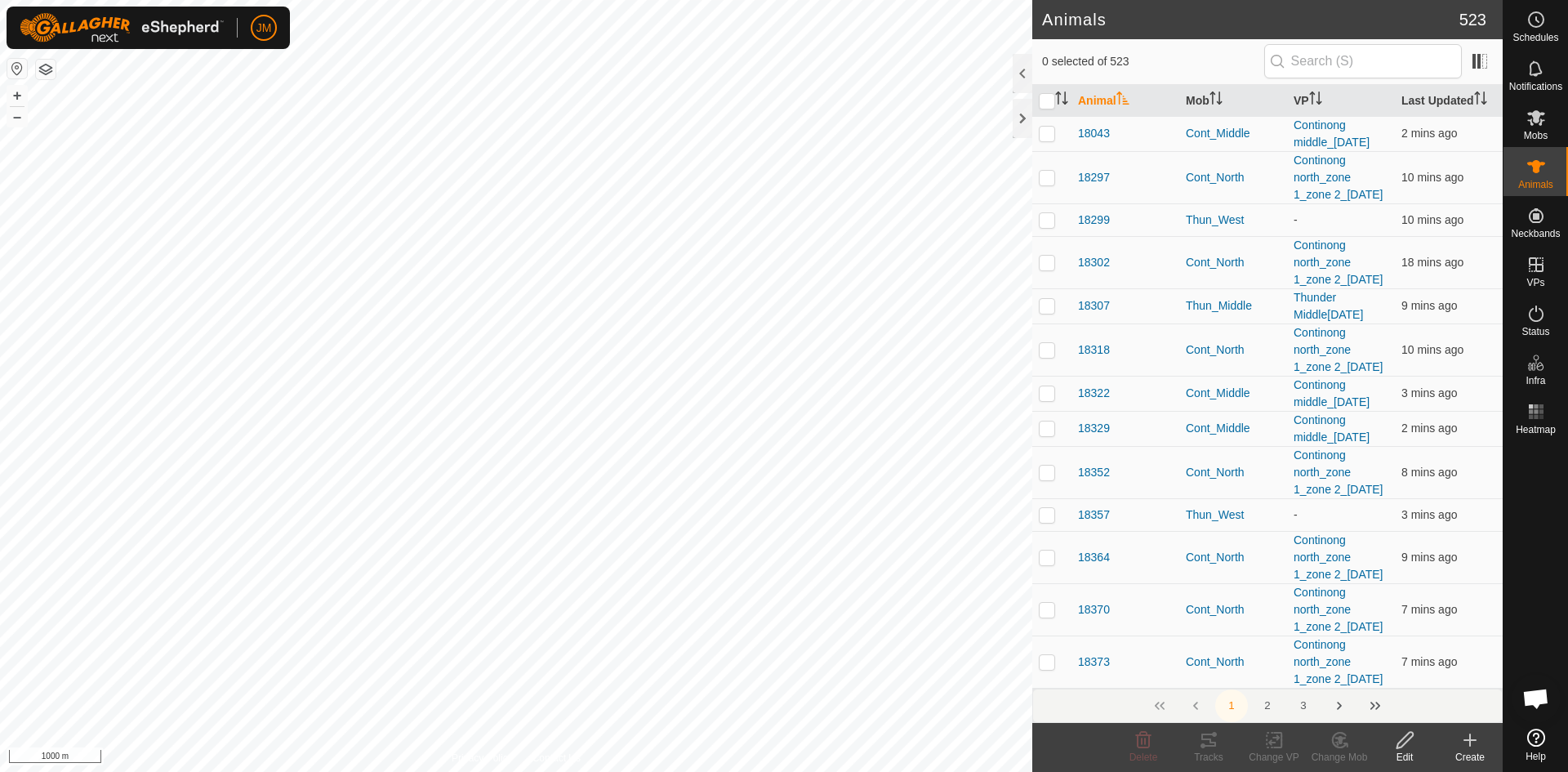
drag, startPoint x: 1464, startPoint y: 672, endPoint x: 1040, endPoint y: 79, distance: 729.0
click at [1040, 79] on div "0 selected of 523 Animal Mob VP Last Updated 18043 Cont_Middle Continong middle…" at bounding box center [1267, 382] width 470 height 684
click at [1076, 63] on span "0 selected of 523" at bounding box center [1153, 62] width 222 height 18
drag, startPoint x: 1042, startPoint y: 60, endPoint x: 1479, endPoint y: 654, distance: 737.4
click at [1254, 654] on div "0 selected of 523 Animal Mob VP Last Updated 18043 Cont_Middle Continong middle…" at bounding box center [1267, 382] width 470 height 684
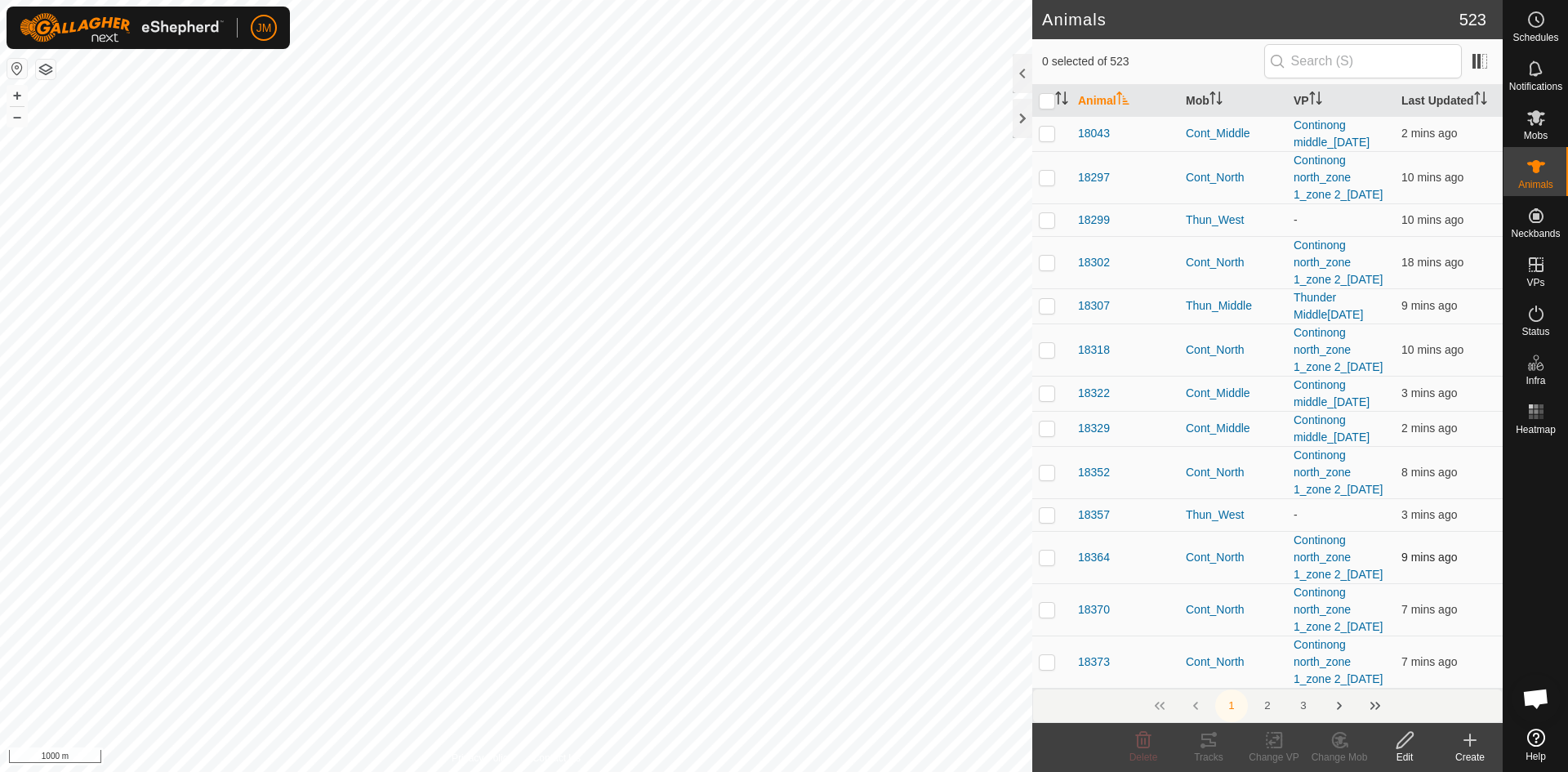
click at [1254, 584] on td "9 mins ago" at bounding box center [1449, 557] width 108 height 53
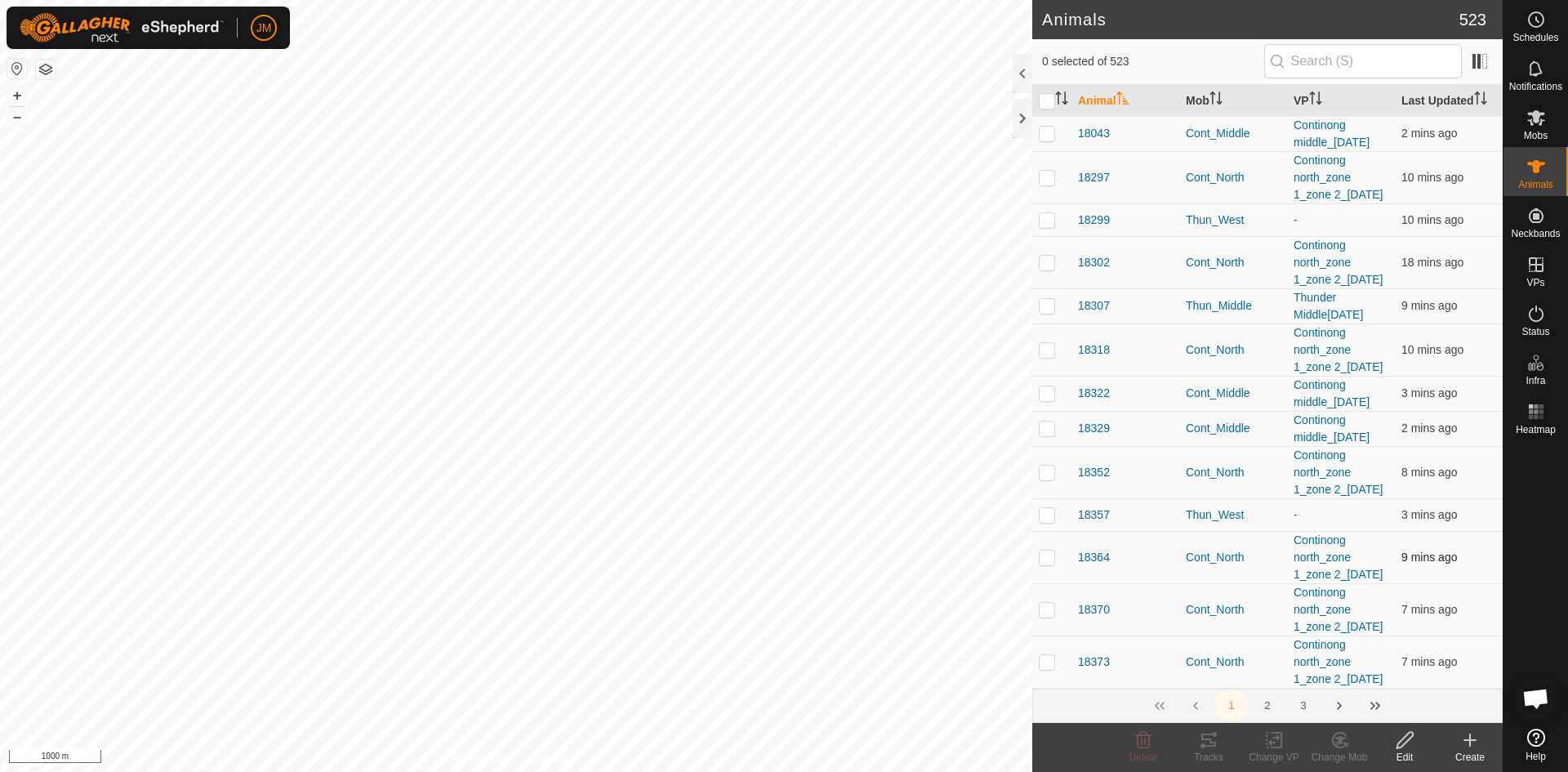
click at [1254, 584] on td "9 mins ago" at bounding box center [1449, 557] width 108 height 53
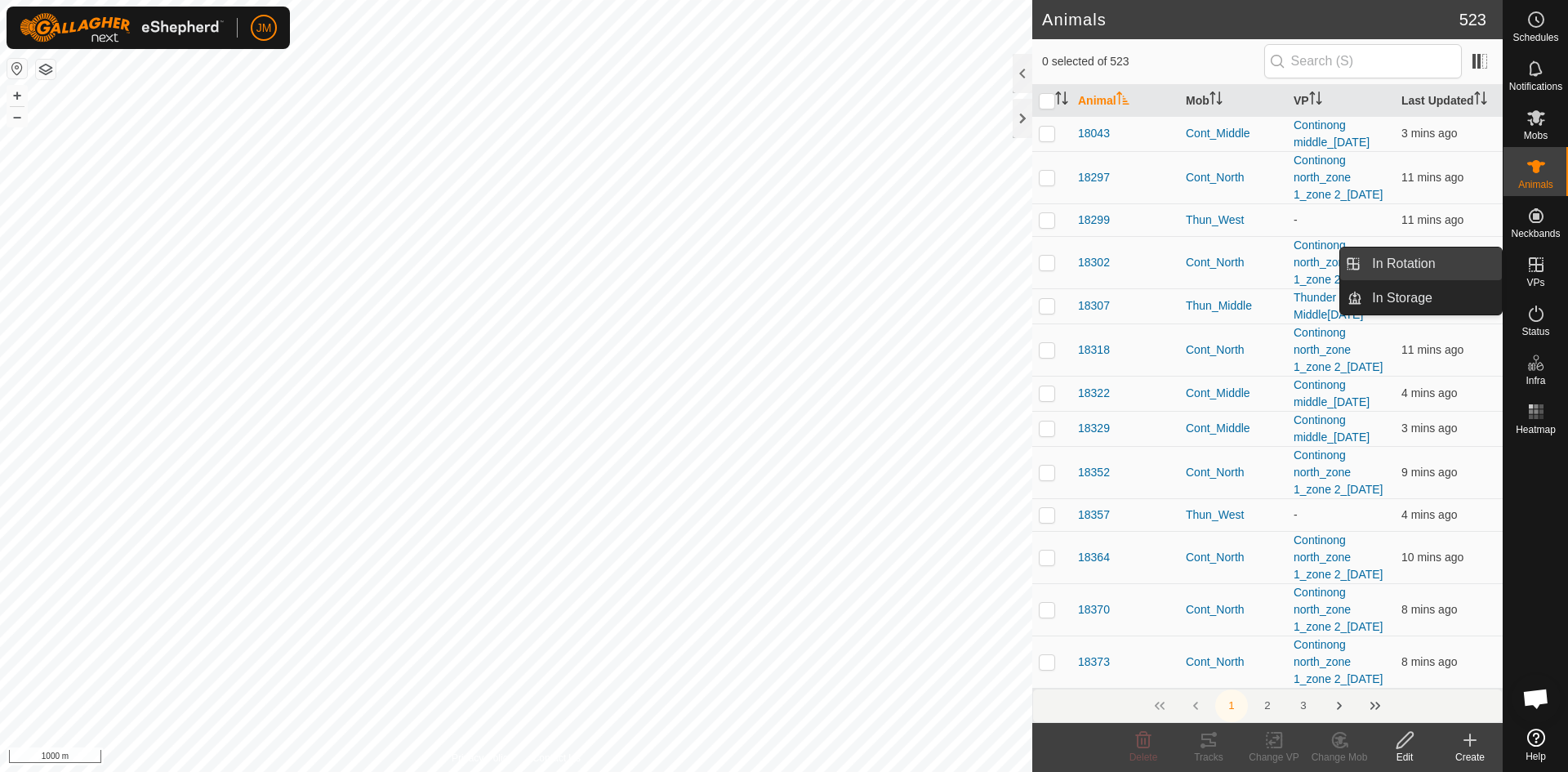
click at [1254, 262] on link "In Rotation" at bounding box center [1432, 264] width 140 height 32
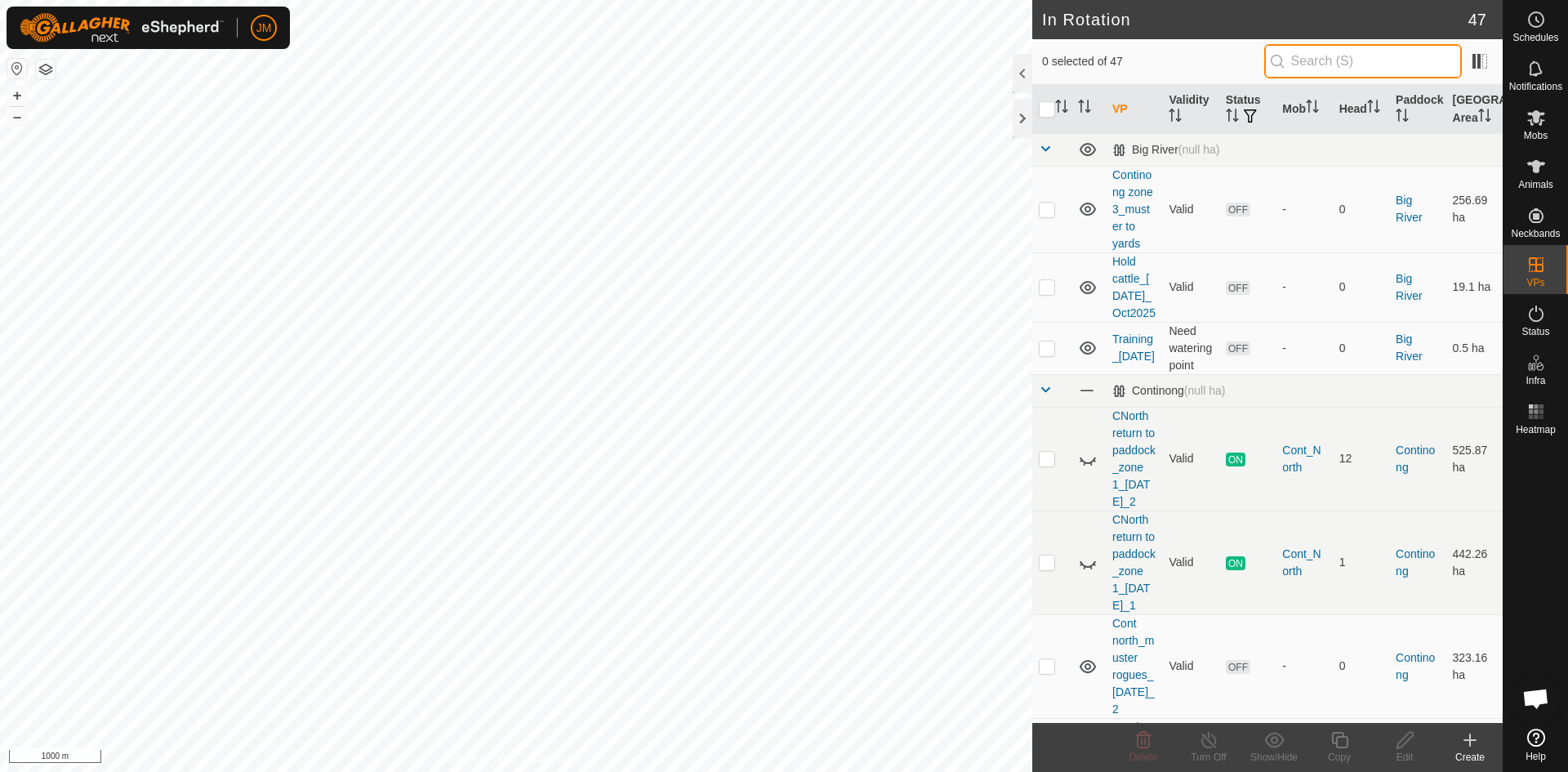
click at [1254, 65] on input "text" at bounding box center [1363, 61] width 197 height 34
paste input "Continong north_zone 1_zone 2_[DATE]"
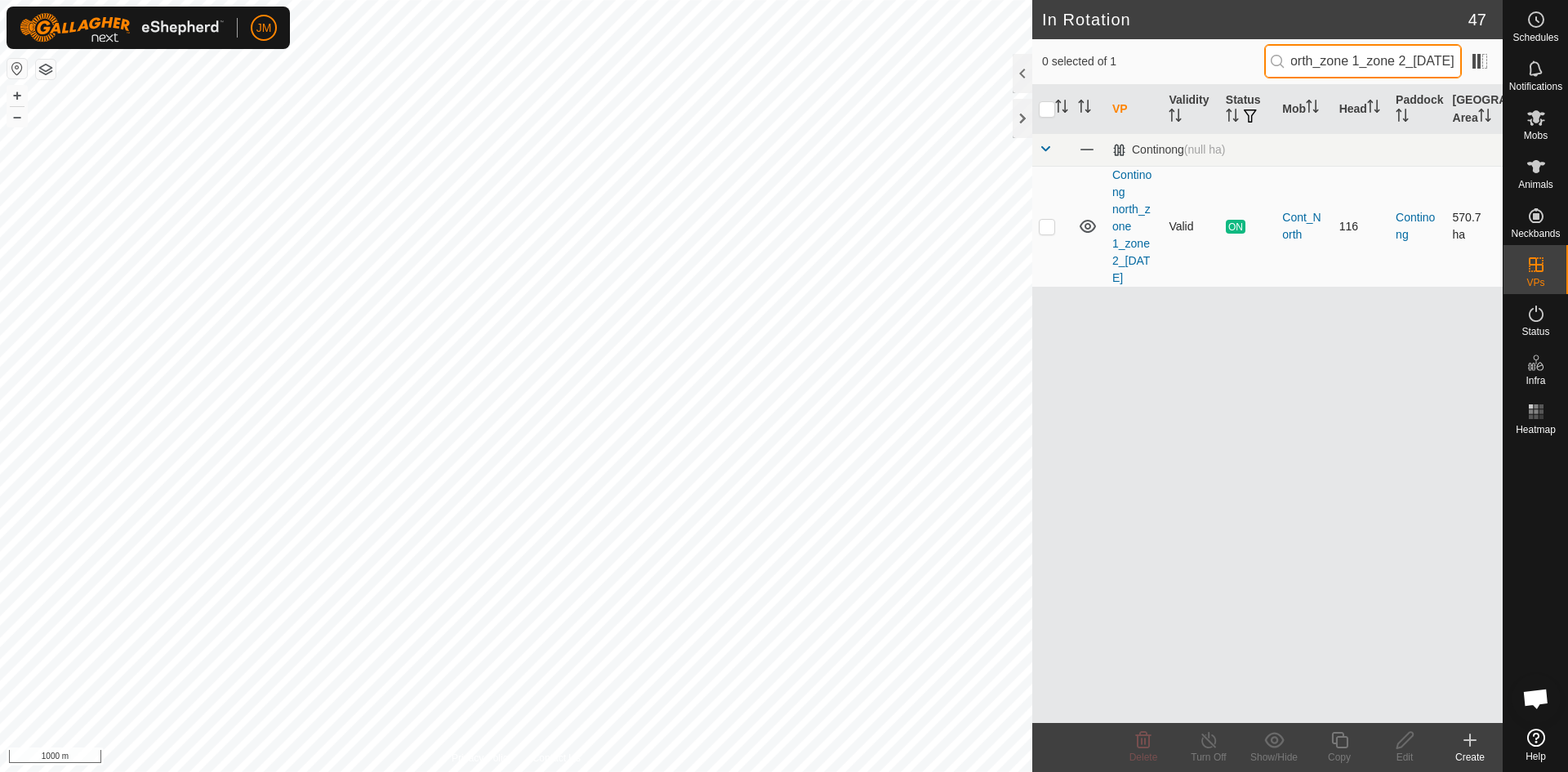
type input "Continong north_zone 1_zone 2_[DATE]"
click at [1045, 226] on p-checkbox at bounding box center [1047, 226] width 17 height 13
checkbox input "true"
click at [1027, 120] on div at bounding box center [1022, 118] width 19 height 40
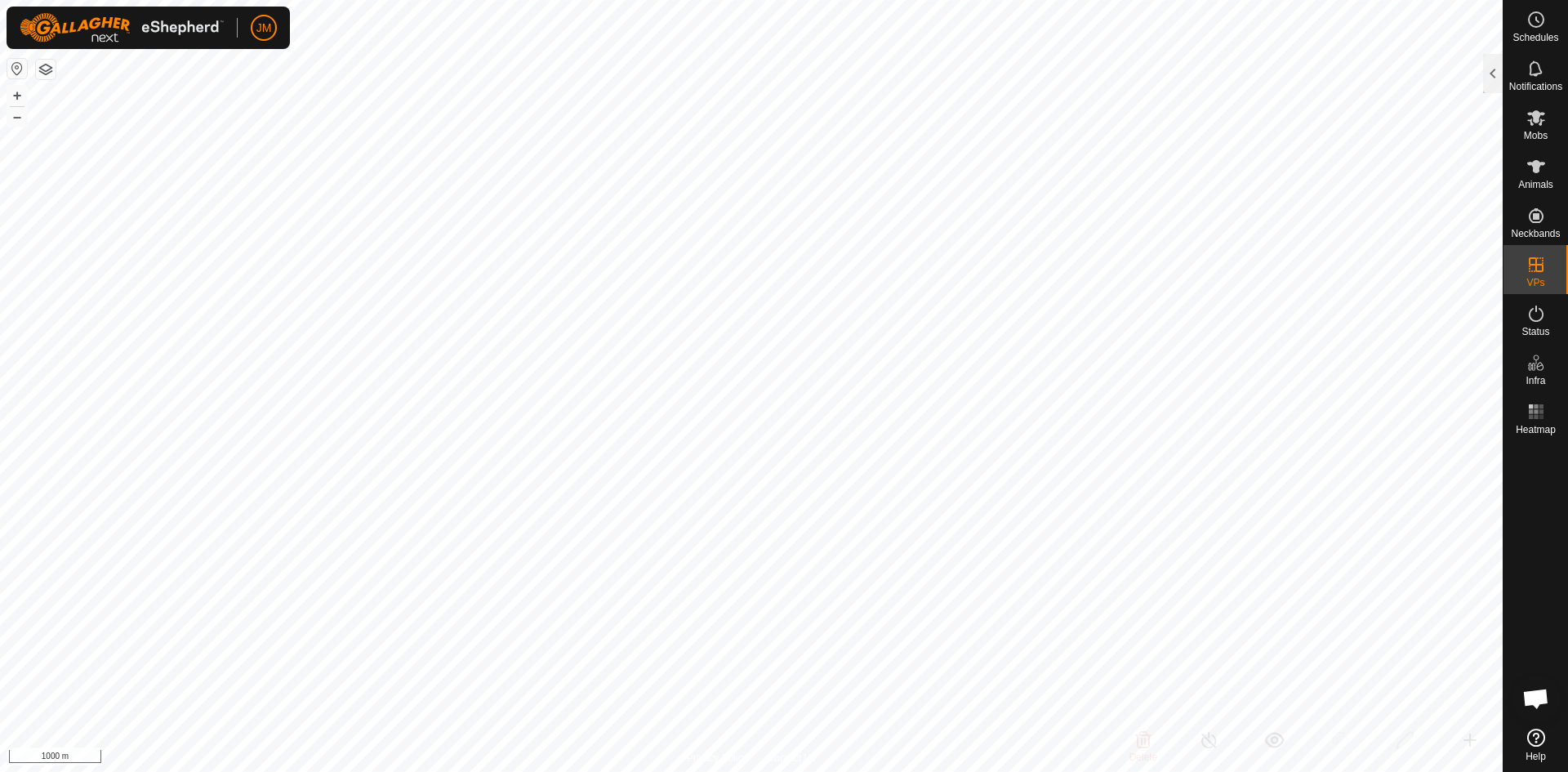
click at [53, 77] on button "button" at bounding box center [45, 69] width 19 height 19
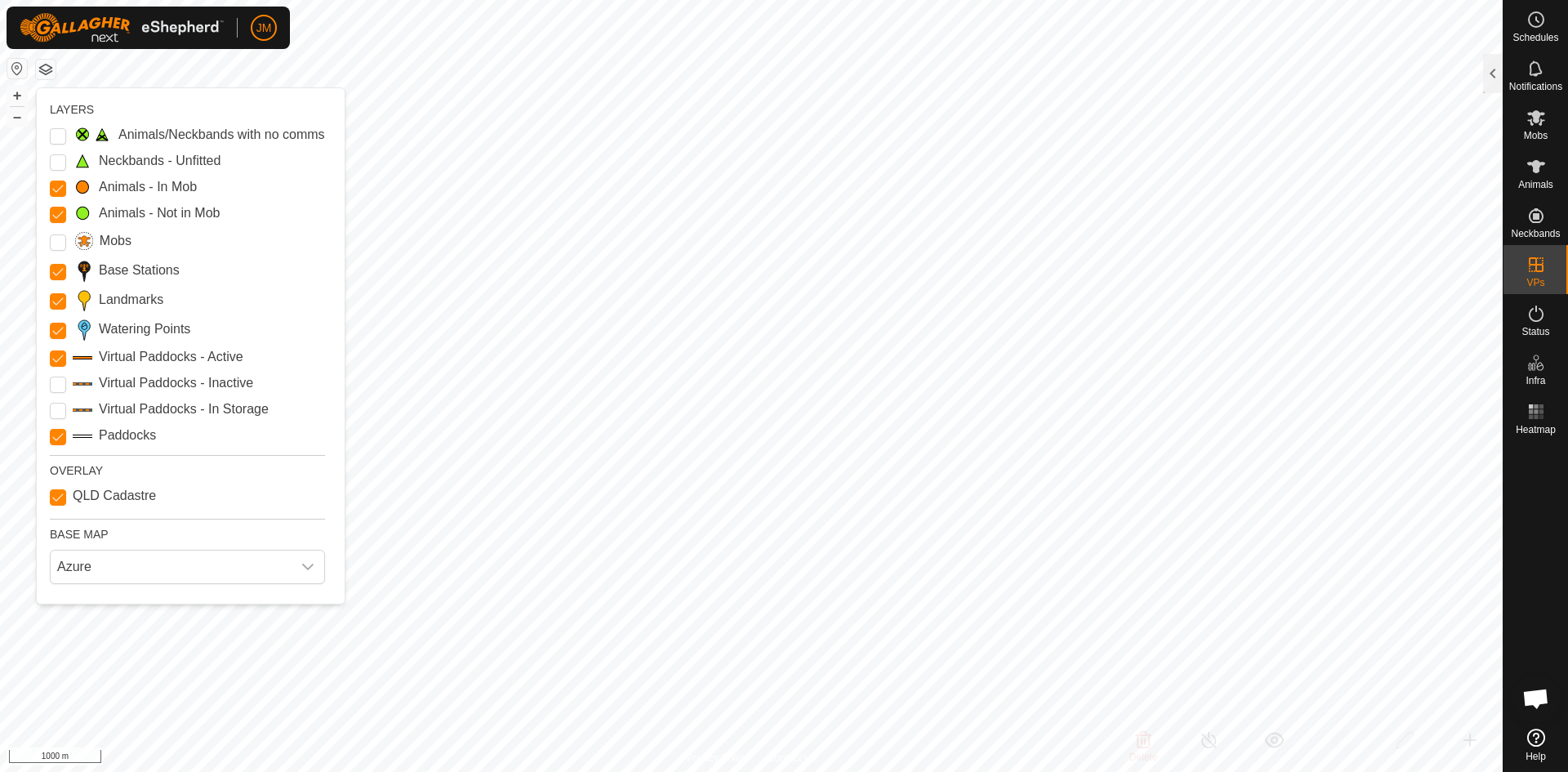
click at [53, 447] on div "LAYERS Animals/Neckbands with no comms Neckbands - Unfitted Animals - In Mob An…" at bounding box center [191, 346] width 282 height 490
click at [58, 442] on input "Paddocks" at bounding box center [58, 437] width 17 height 17
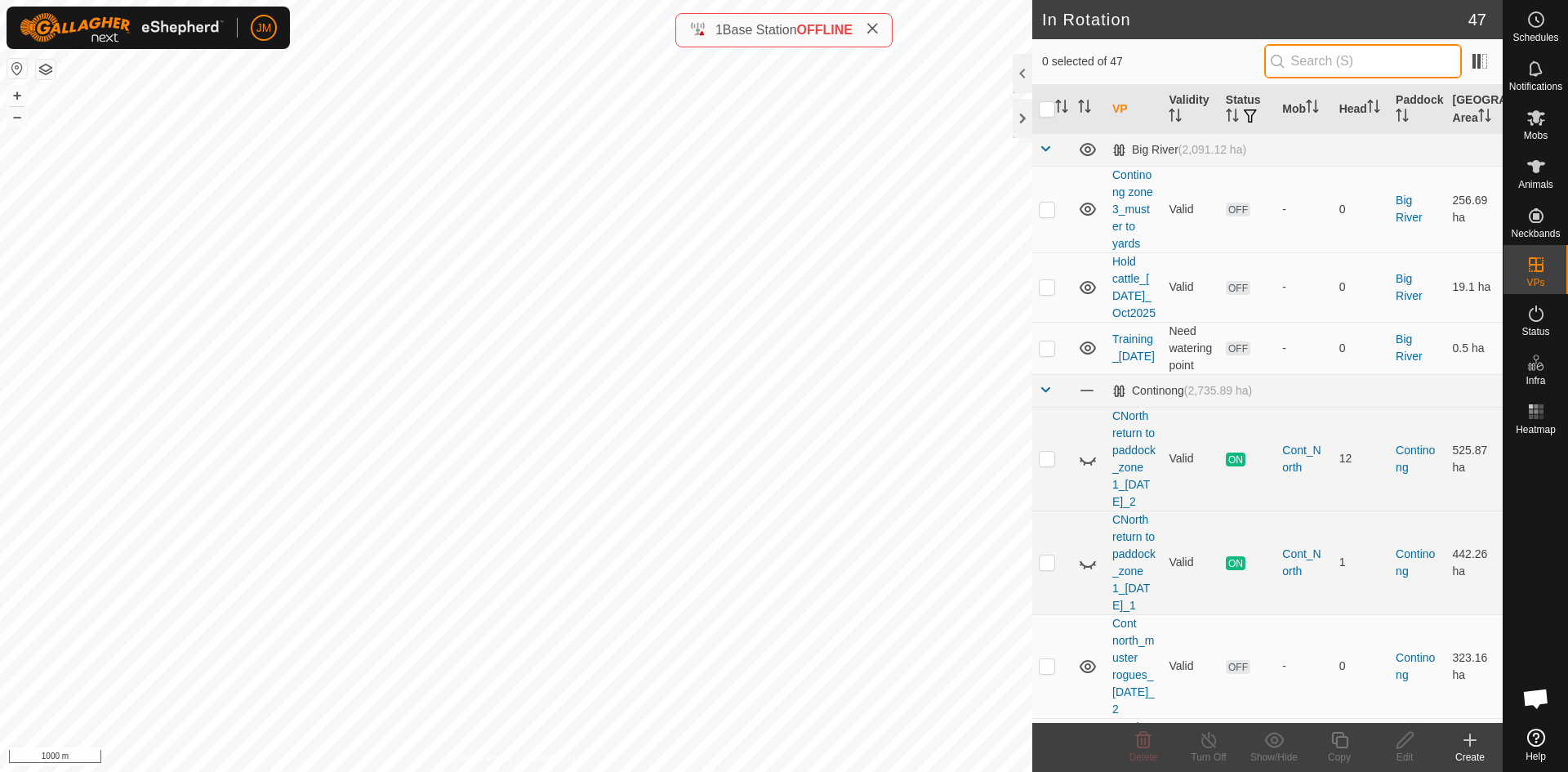
click at [1307, 64] on input "text" at bounding box center [1363, 61] width 197 height 34
paste input "Continong north_zone 1_zone 2_[DATE]"
click at [1307, 64] on input "Continong north_zone 1_zone 2_[DATE]" at bounding box center [1363, 61] width 197 height 34
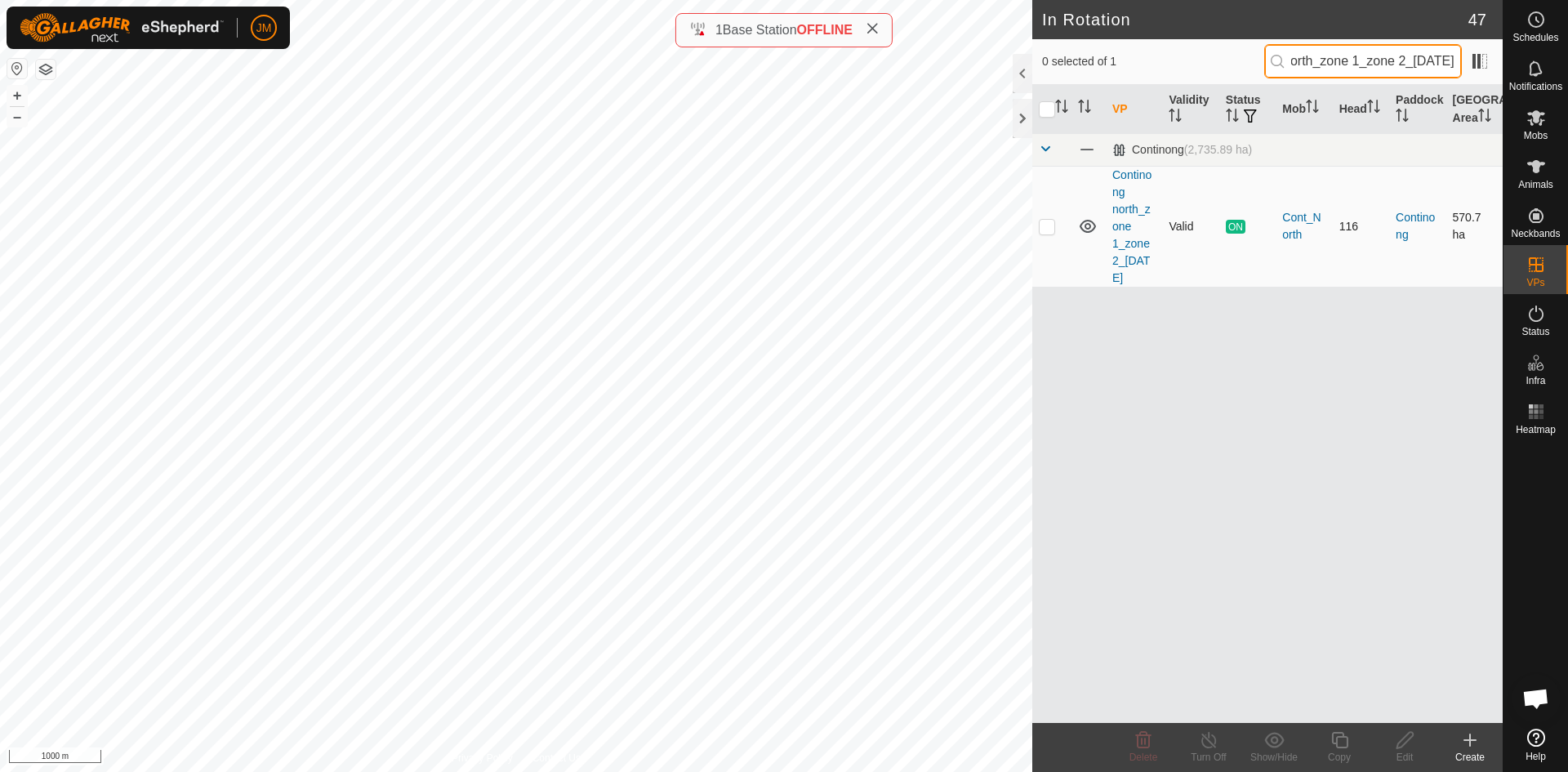
type input "Continong north_zone 1_zone 2_[DATE]"
click at [1049, 230] on p-checkbox at bounding box center [1047, 226] width 17 height 13
checkbox input "true"
click at [1025, 121] on div at bounding box center [1022, 118] width 19 height 40
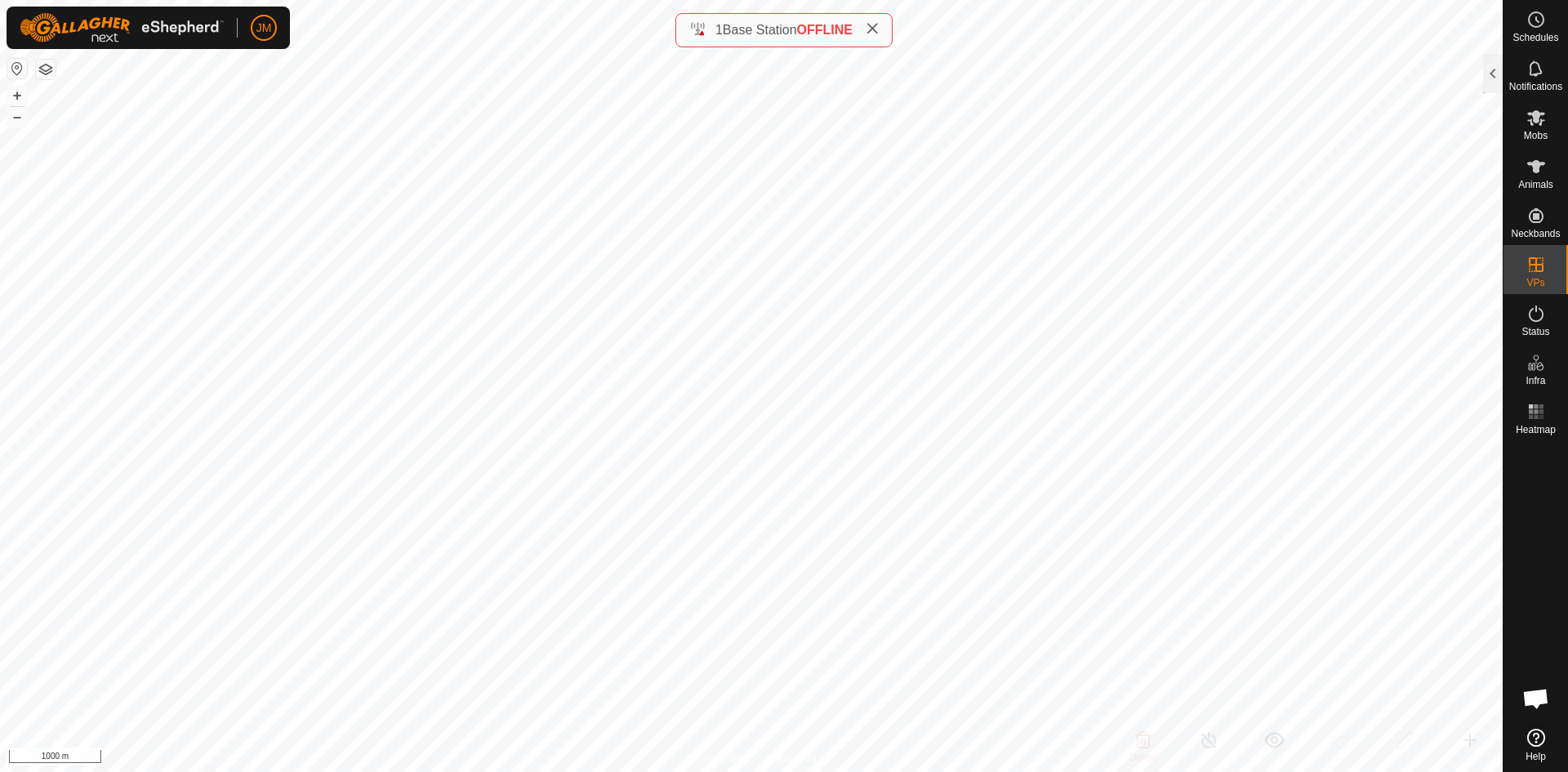
click at [879, 32] on icon at bounding box center [872, 29] width 13 height 13
